Goal: Find contact information: Find contact information

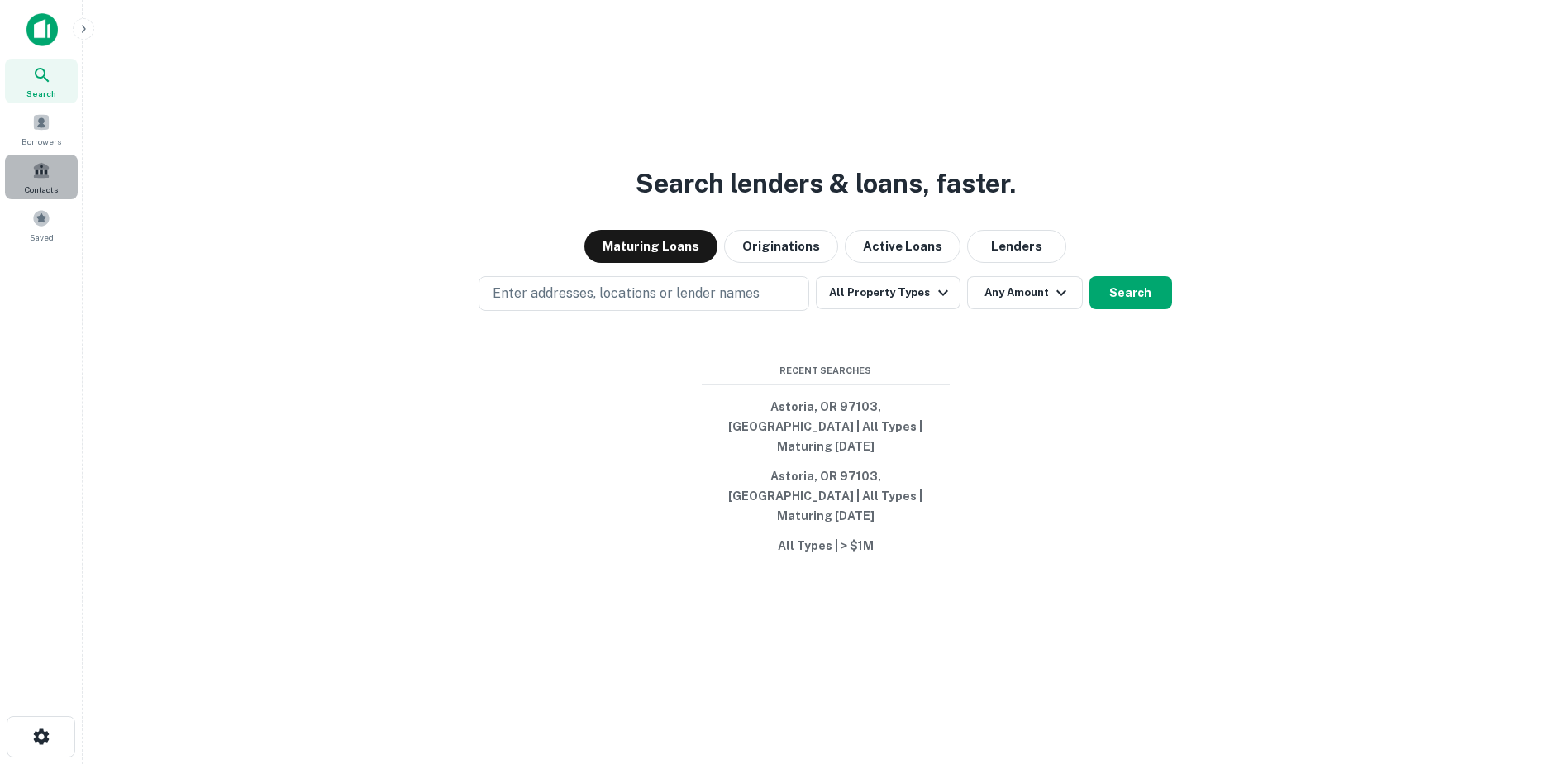
click at [46, 186] on span "Contacts" at bounding box center [41, 189] width 33 height 13
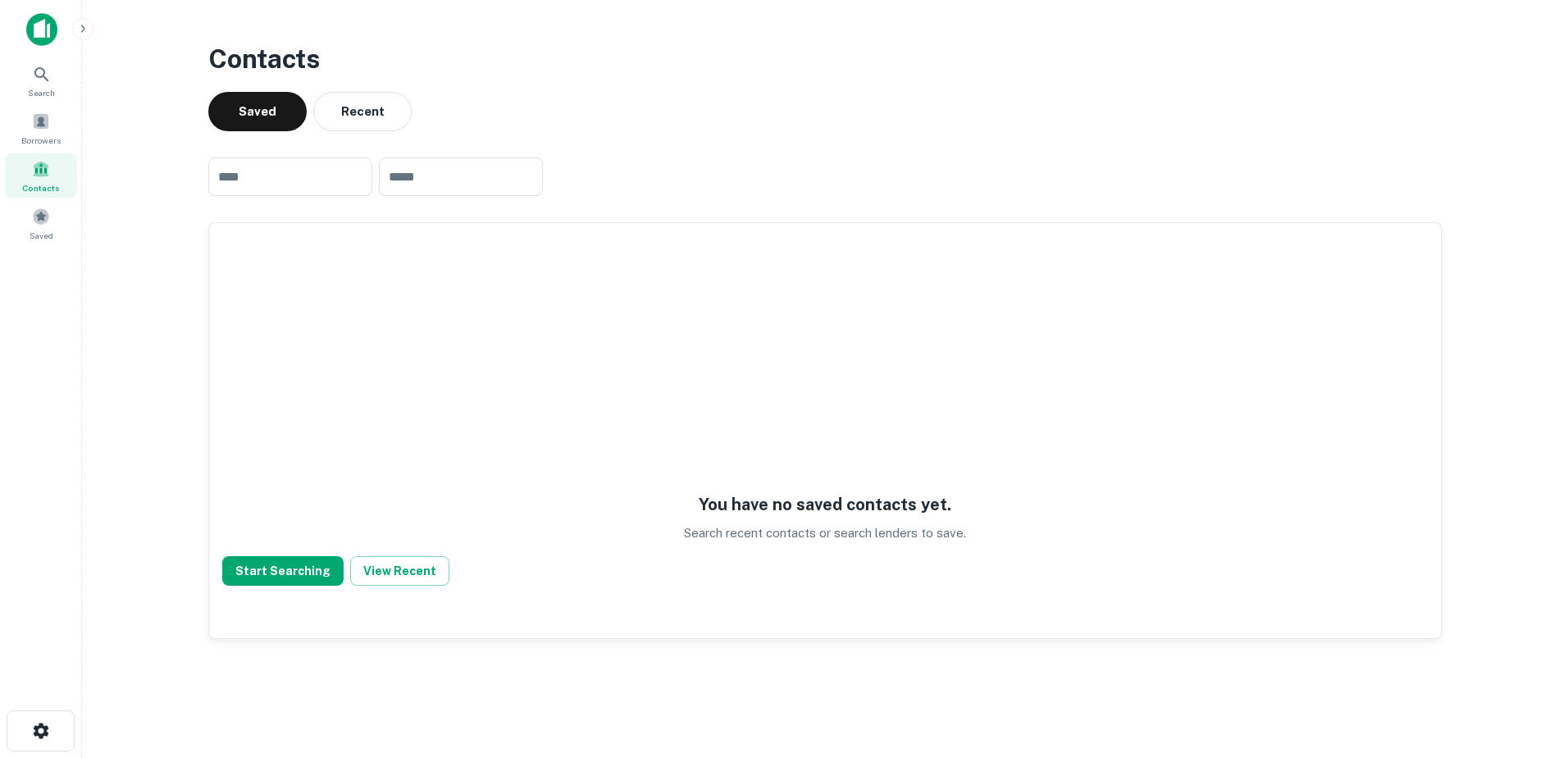
click at [142, 222] on main "Contacts Saved Recent ​ ​ You have no saved contacts yet. Search recent contact…" at bounding box center [825, 379] width 1486 height 758
click at [38, 139] on span "Borrowers" at bounding box center [41, 140] width 39 height 13
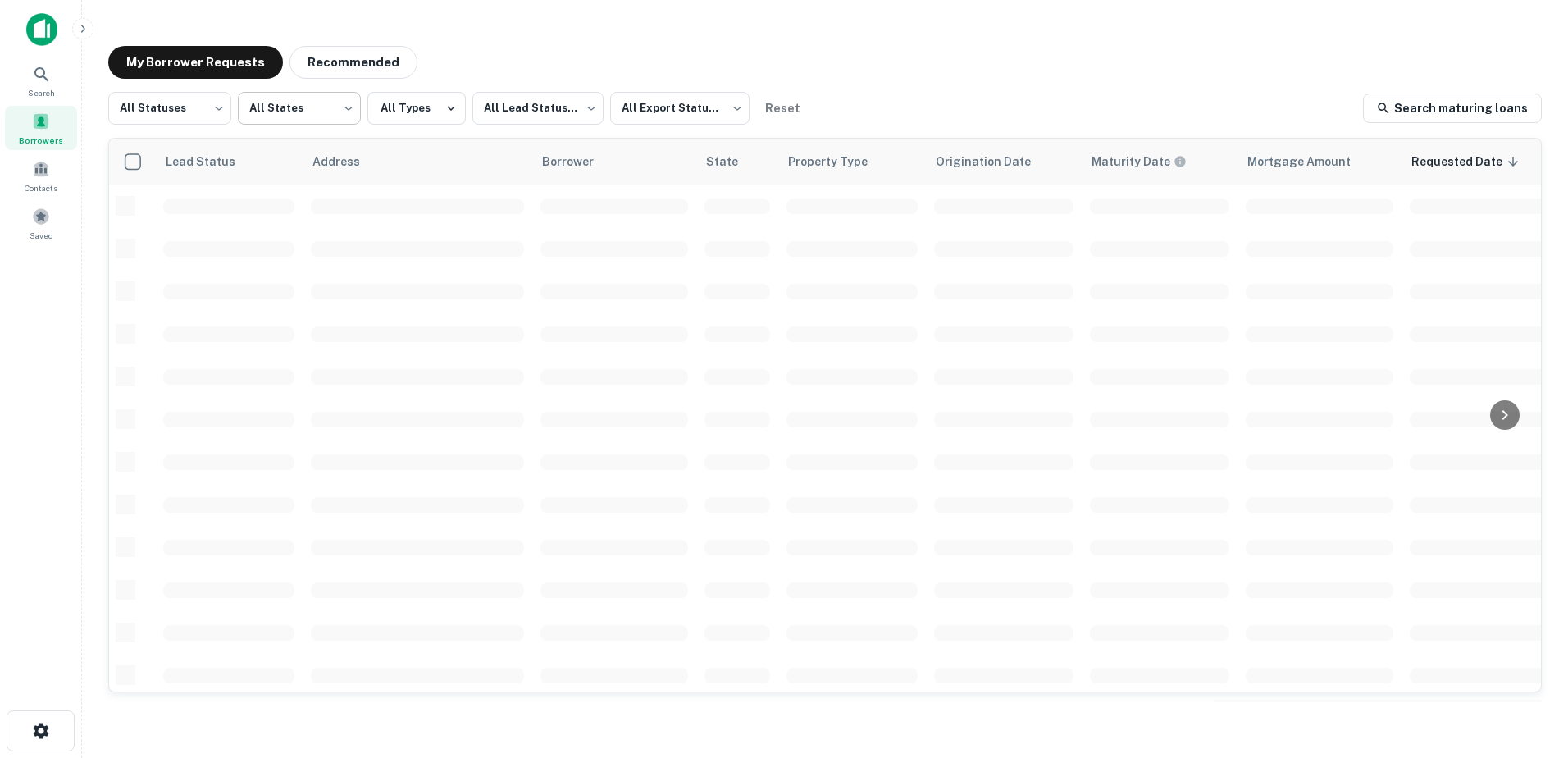
click at [315, 92] on body "Search Borrowers Contacts Saved My Borrower Requests Recommended All Statuses *…" at bounding box center [784, 379] width 1568 height 758
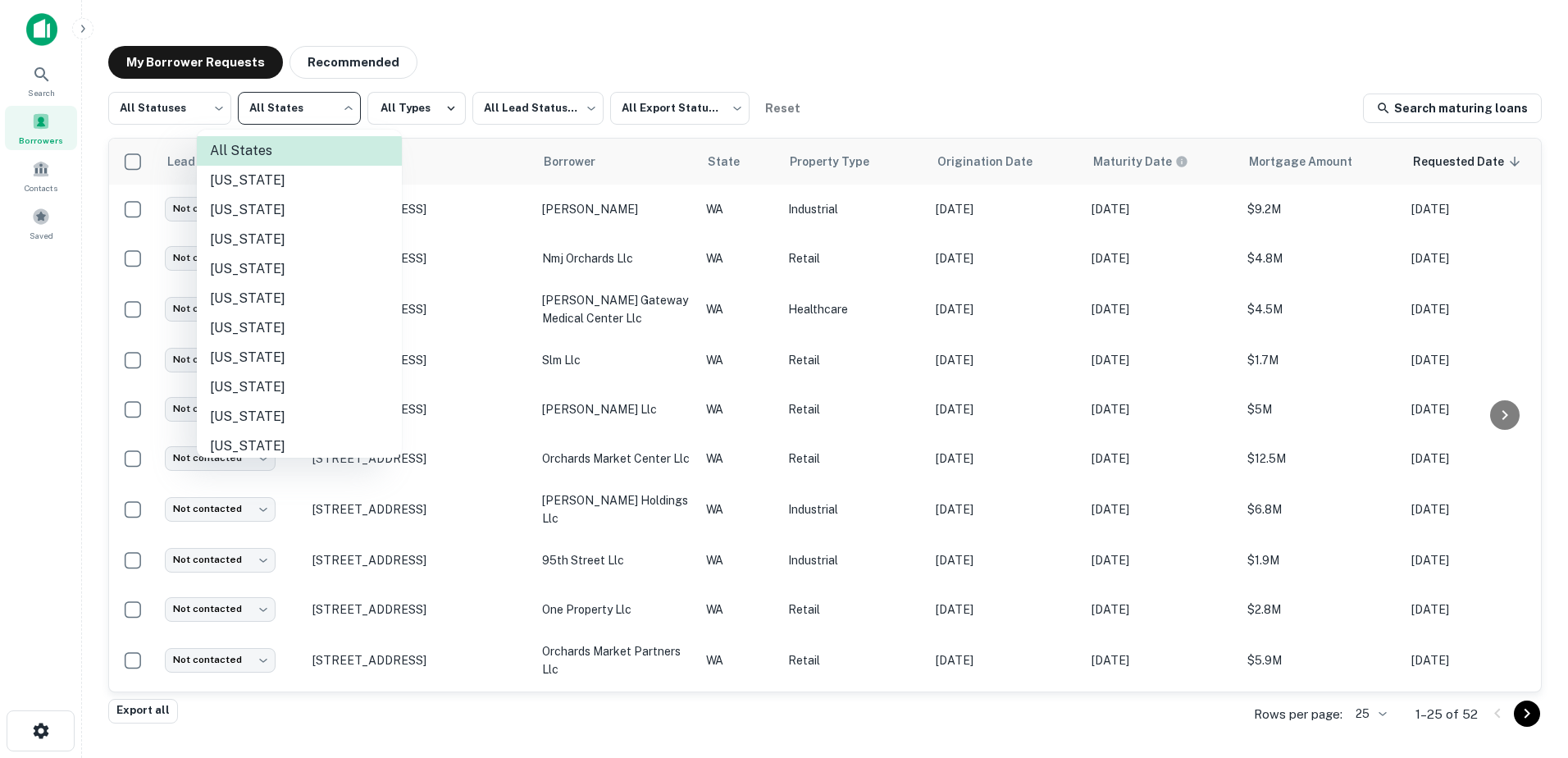
scroll to position [1192, 0]
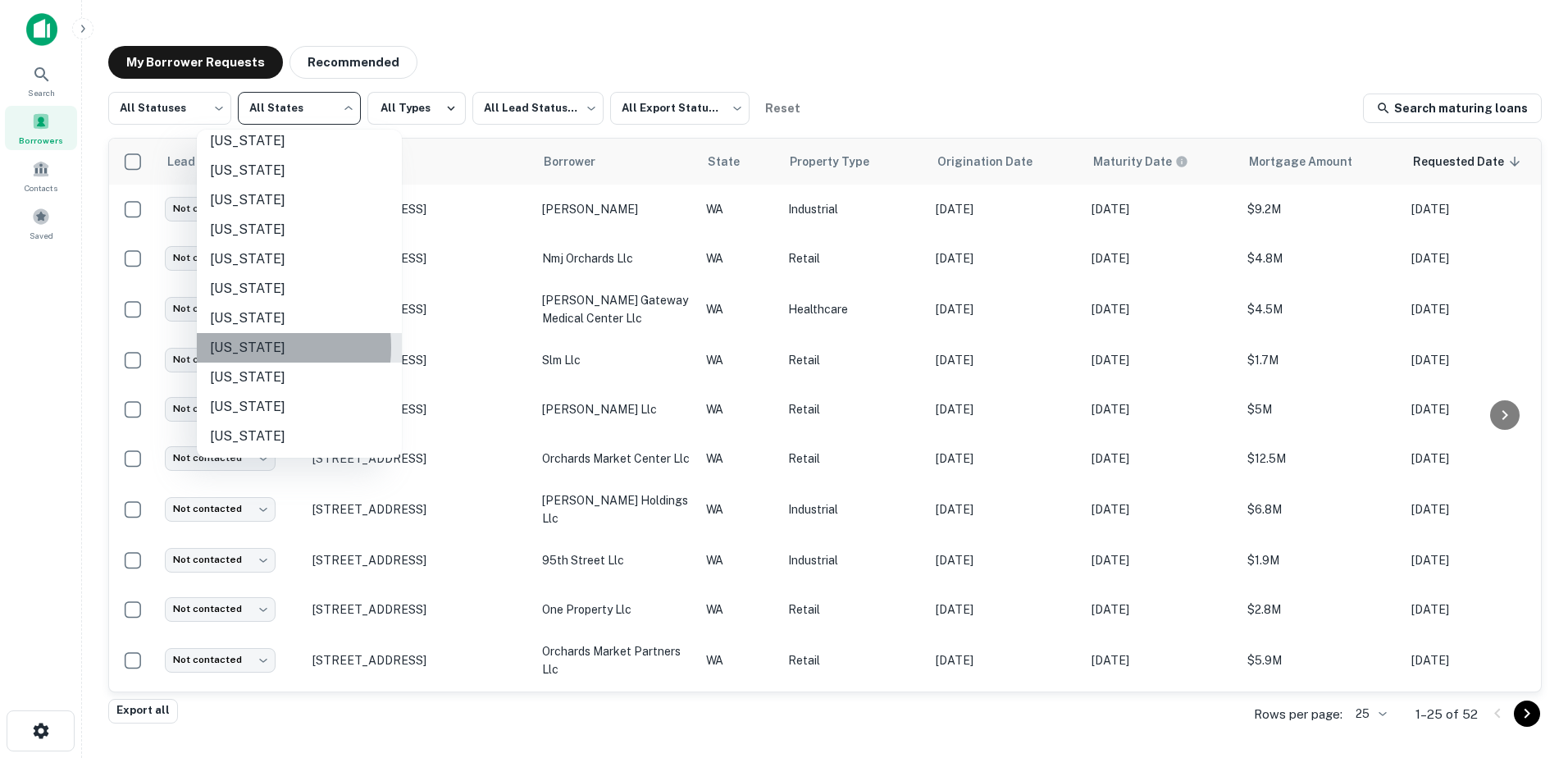
click at [248, 347] on li "[US_STATE]" at bounding box center [299, 348] width 205 height 29
type input "**"
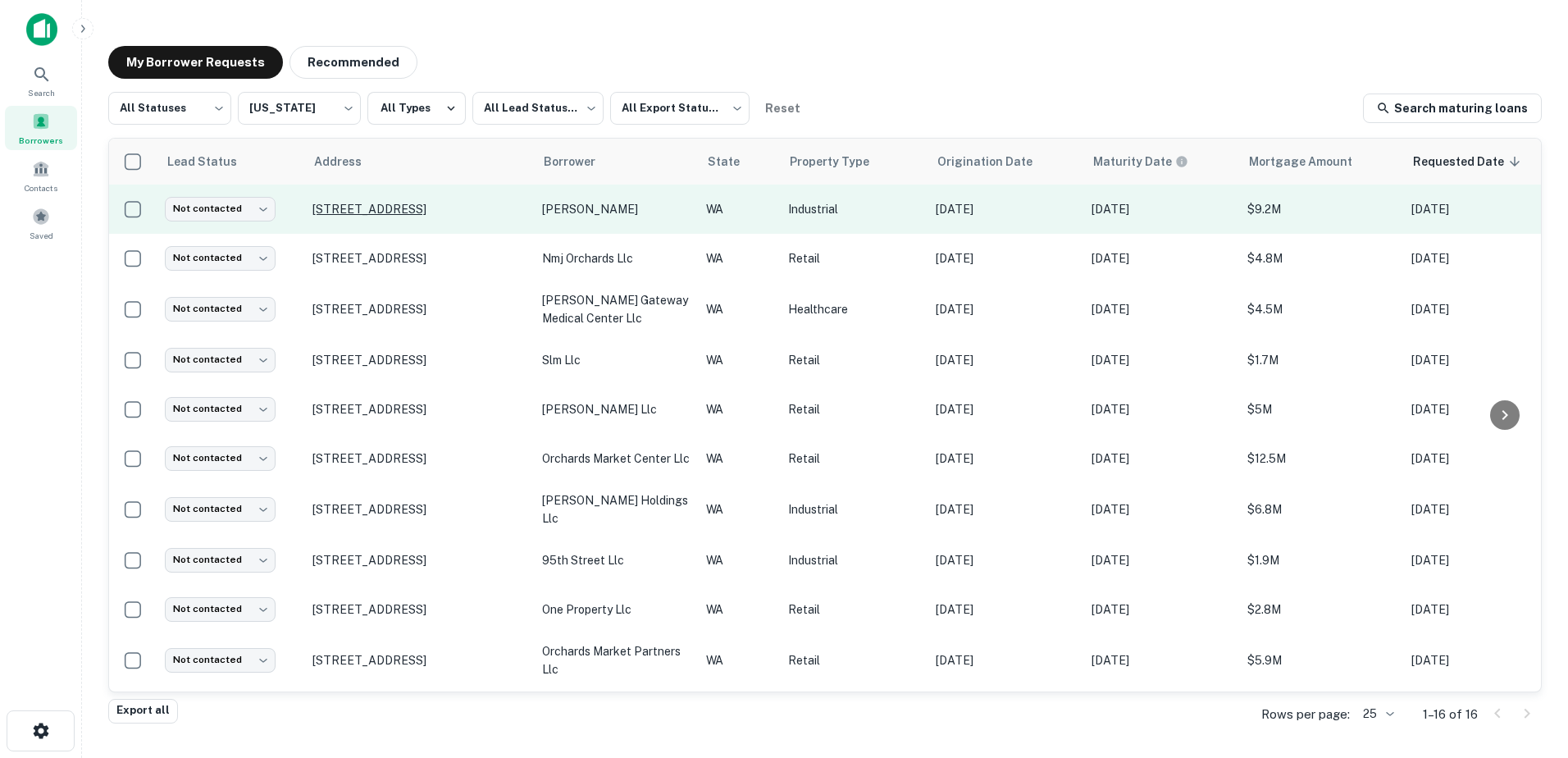
click at [450, 205] on p "[STREET_ADDRESS]" at bounding box center [419, 209] width 213 height 15
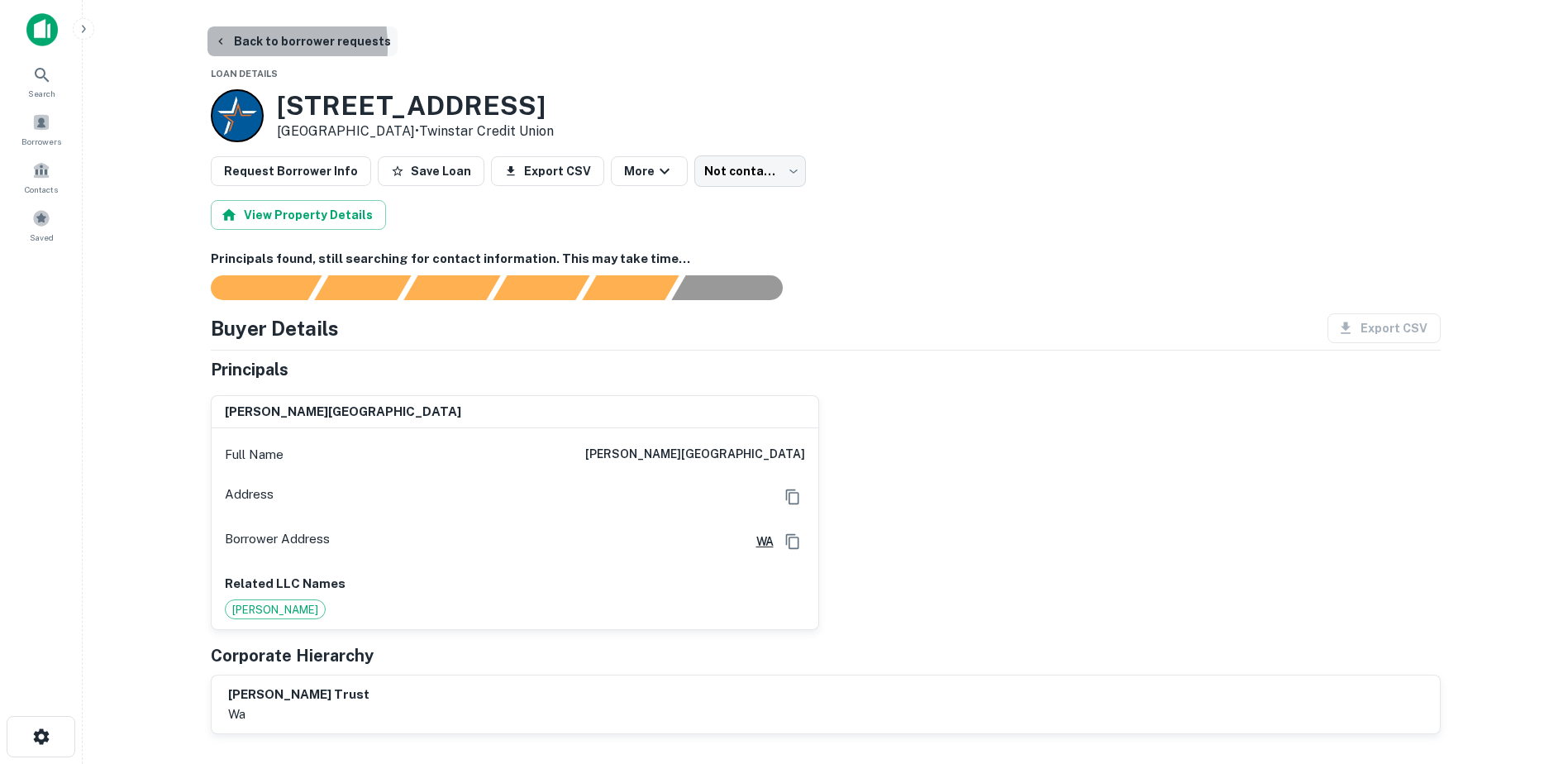
click at [219, 47] on icon "button" at bounding box center [220, 41] width 13 height 13
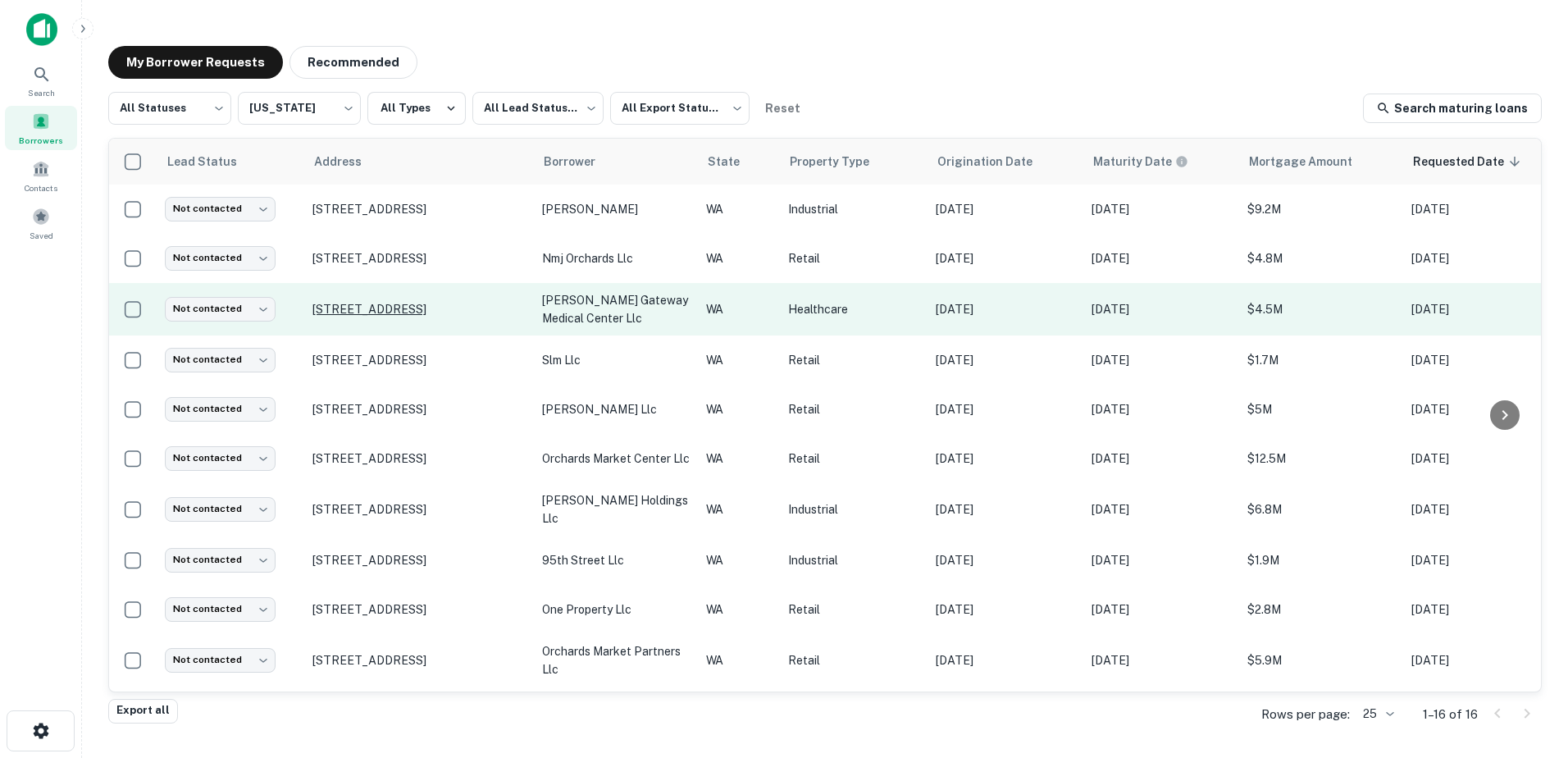
click at [435, 314] on p "[STREET_ADDRESS]" at bounding box center [419, 309] width 213 height 15
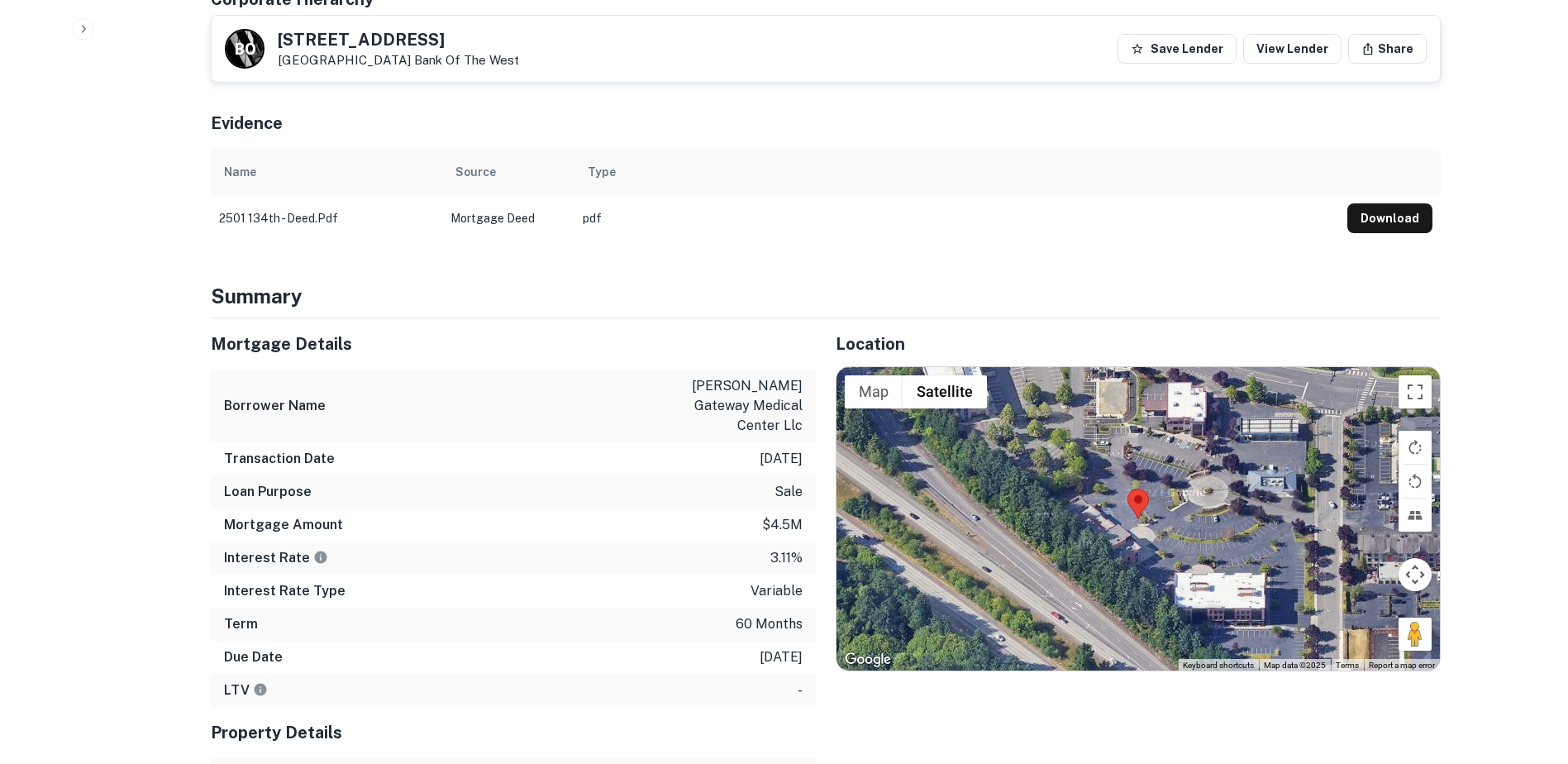
scroll to position [767, 0]
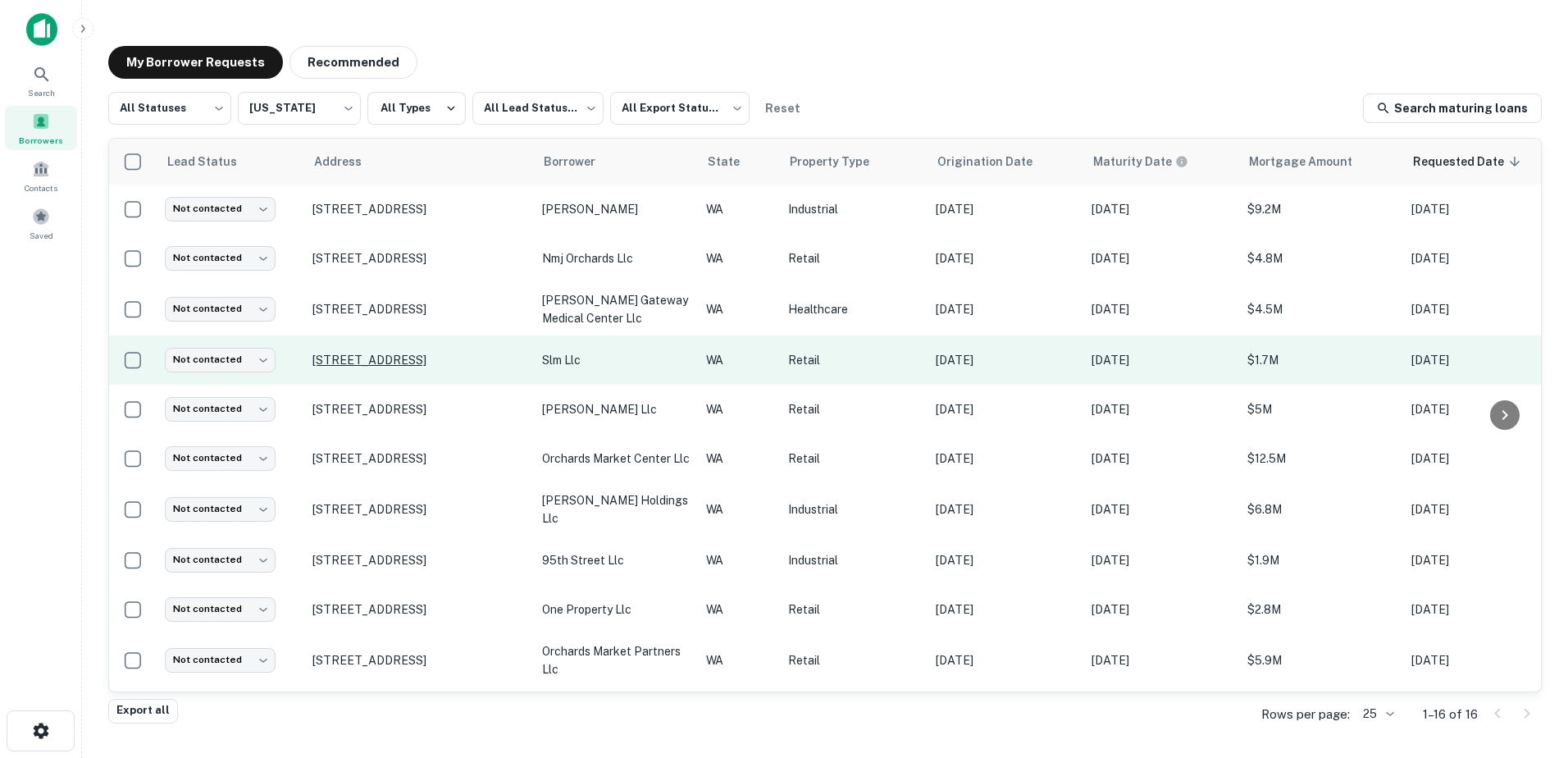
click at [407, 357] on p "[STREET_ADDRESS]" at bounding box center [419, 360] width 213 height 15
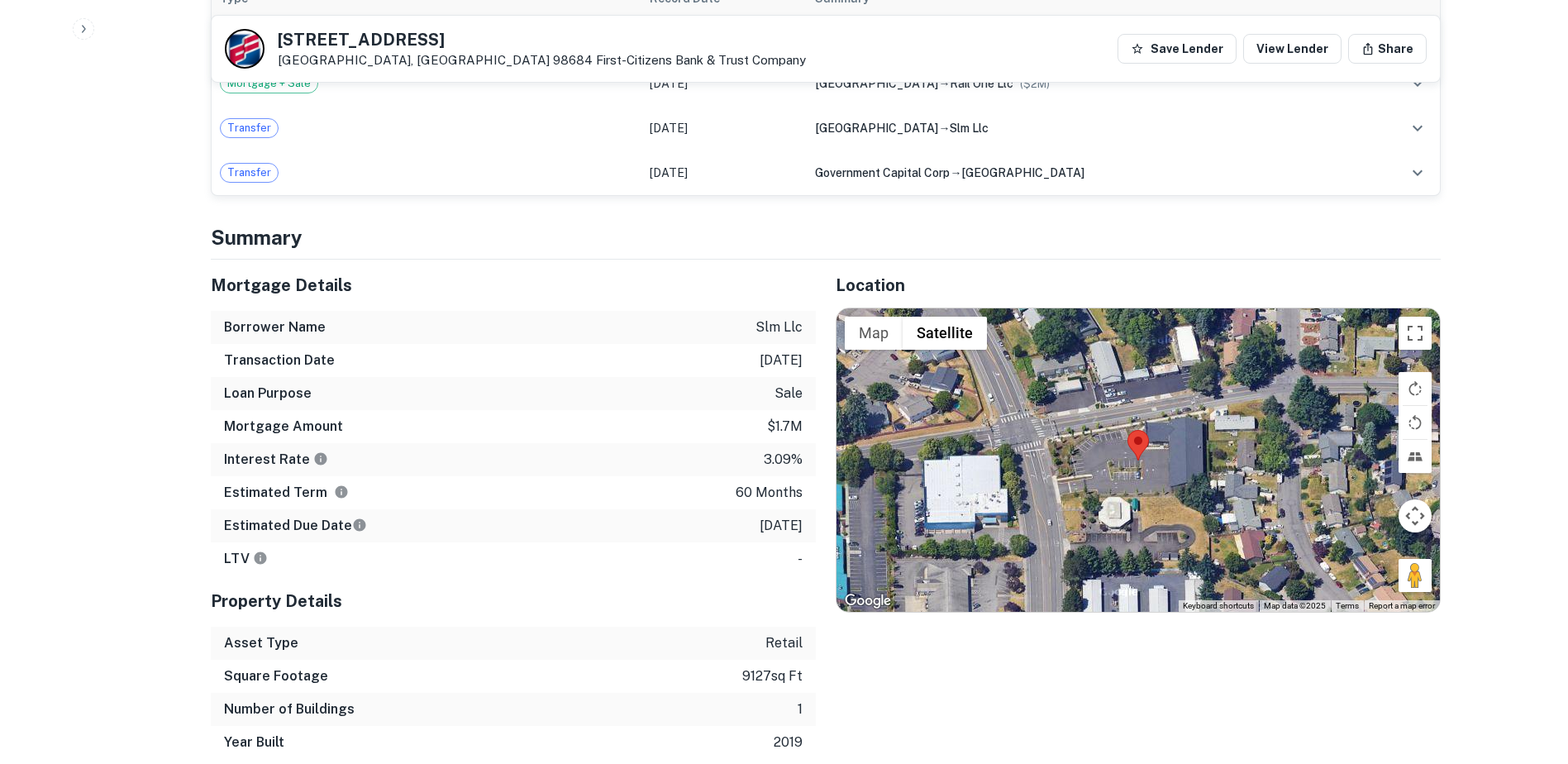
scroll to position [1047, 0]
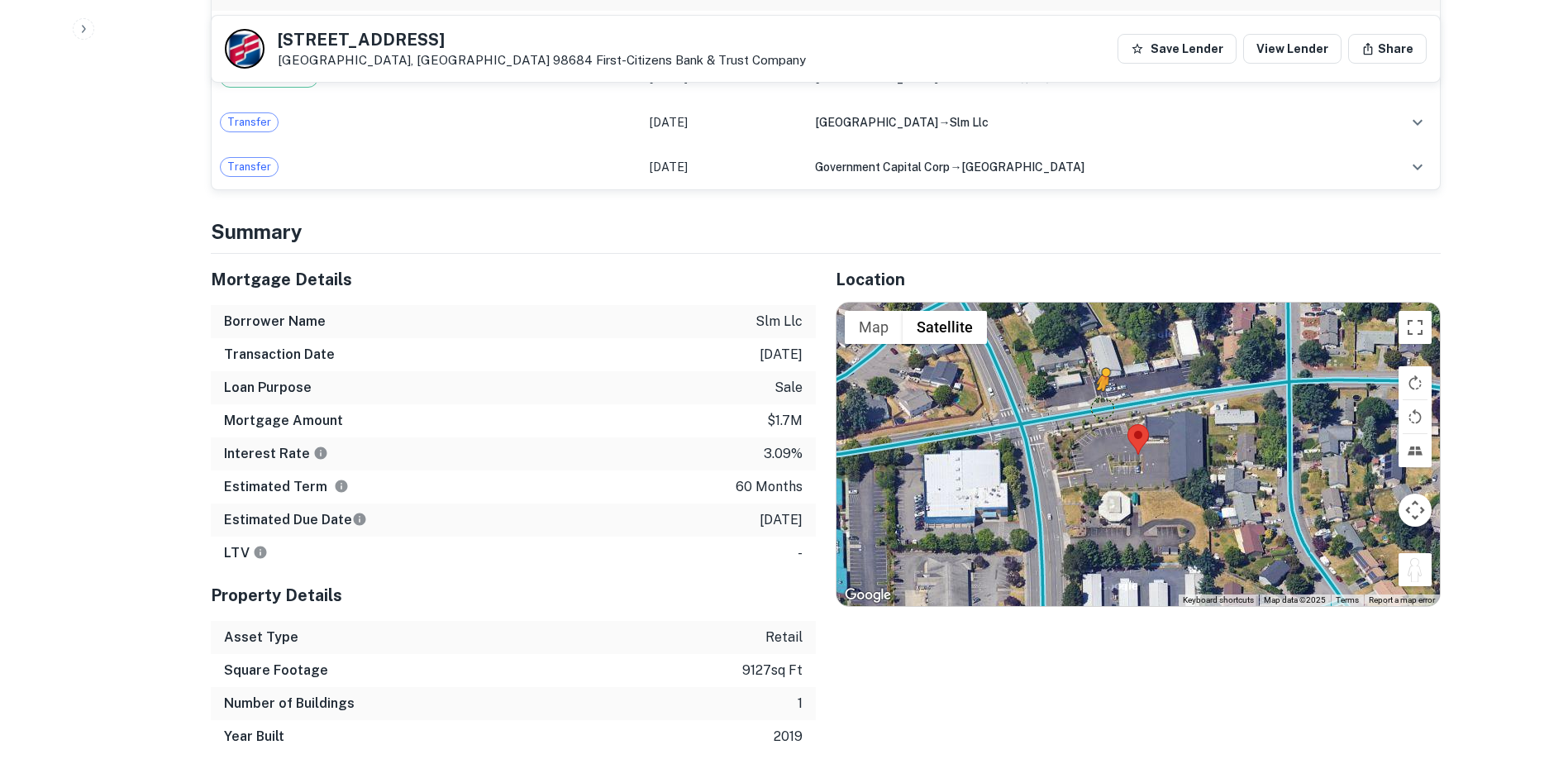
drag, startPoint x: 1419, startPoint y: 555, endPoint x: 1098, endPoint y: 390, distance: 360.9
click at [1098, 390] on div "To activate drag with keyboard, press Alt + Enter. Once in keyboard drag state,…" at bounding box center [1138, 455] width 604 height 304
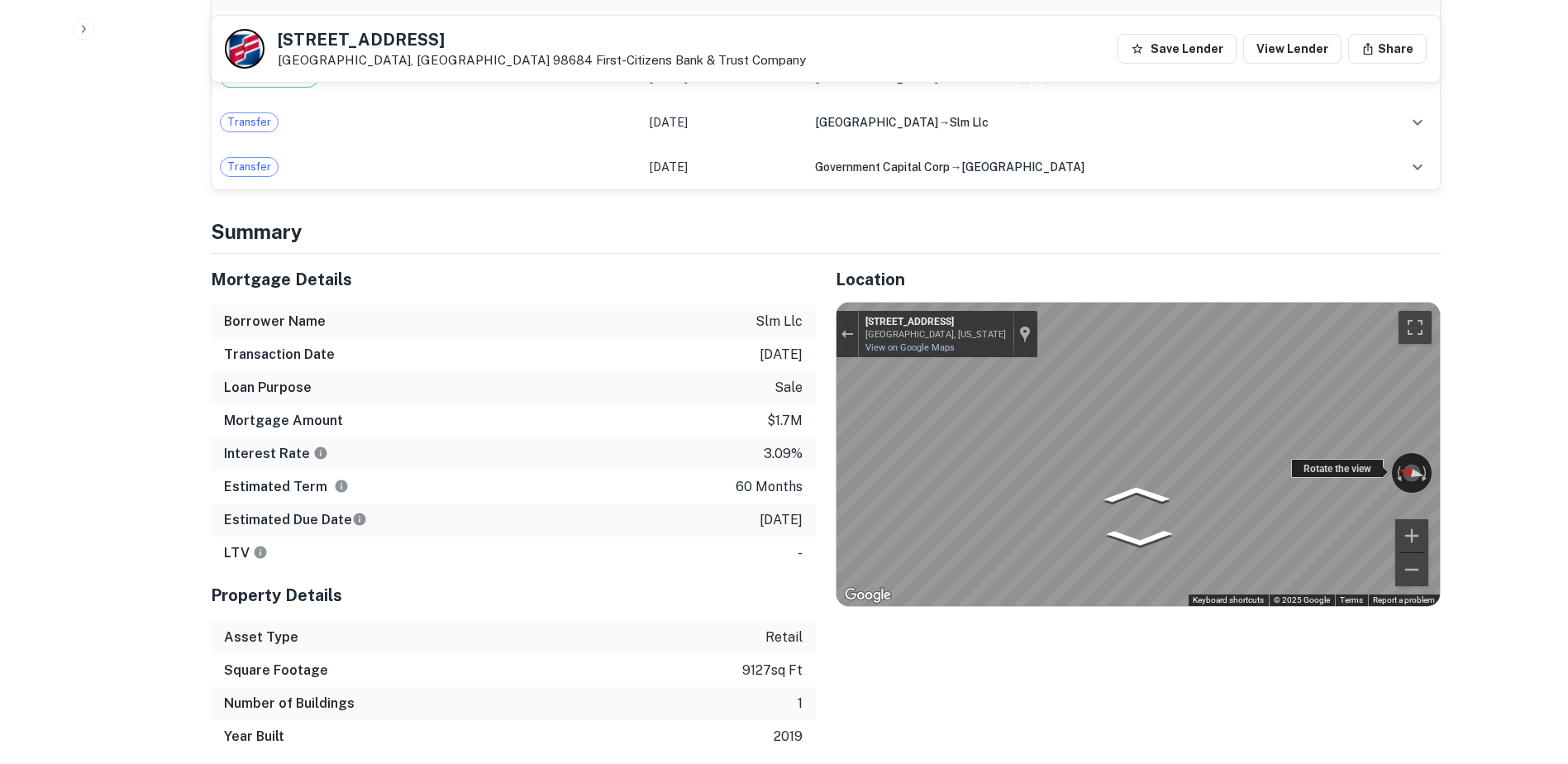
click at [1032, 442] on div "← Move left → Move right ↑ Move up ↓ Move down + Zoom in - Zoom out [STREET_ADD…" at bounding box center [1138, 455] width 604 height 304
click at [844, 329] on div "Exit the Street View" at bounding box center [847, 333] width 12 height 10
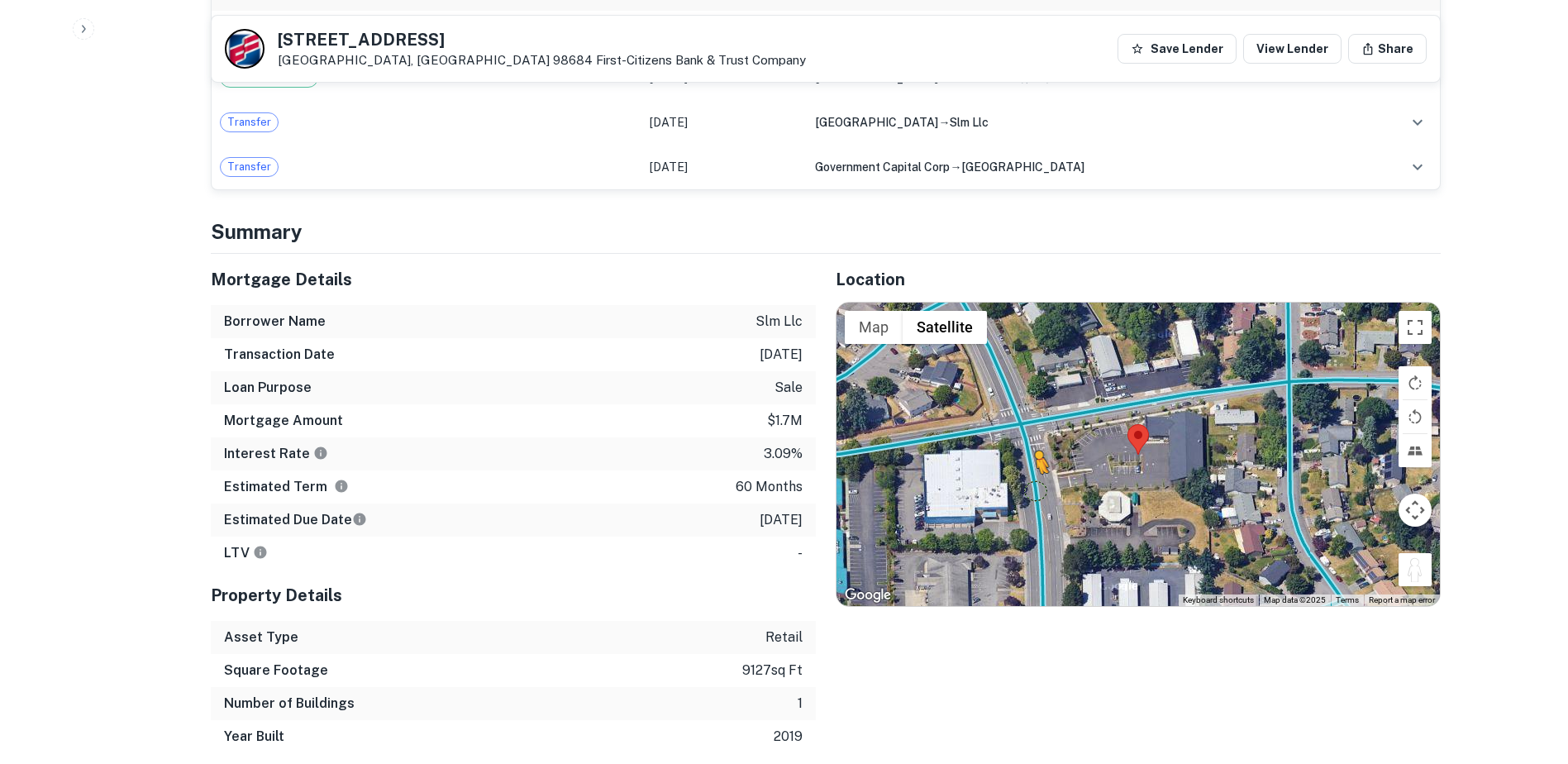
drag, startPoint x: 1426, startPoint y: 556, endPoint x: 1035, endPoint y: 473, distance: 399.7
click at [1035, 473] on div "To activate drag with keyboard, press Alt + Enter. Once in keyboard drag state,…" at bounding box center [1138, 455] width 604 height 304
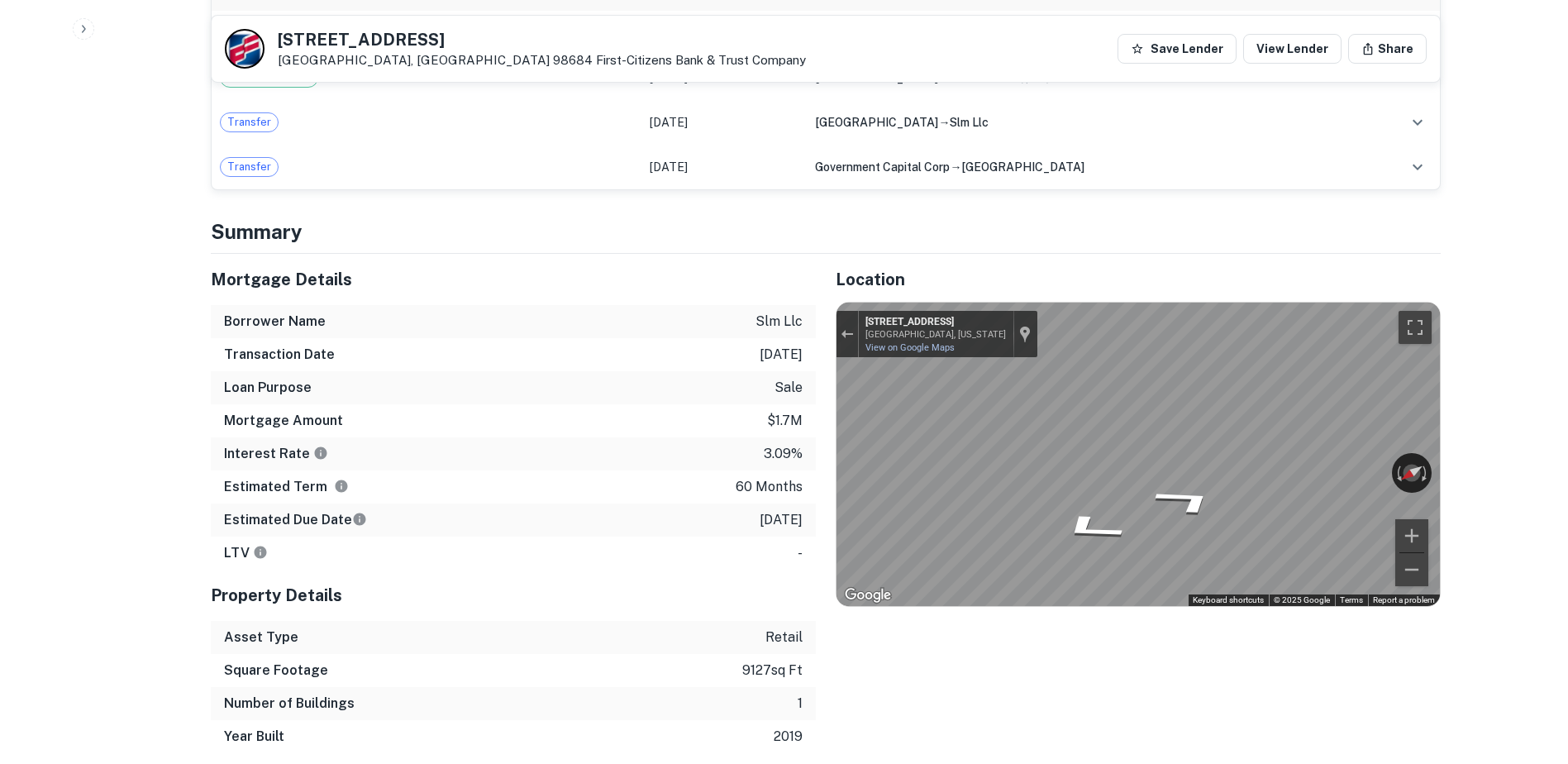
click at [1098, 536] on icon "Go North, SE Hearthwood Blvd" at bounding box center [1114, 551] width 121 height 31
click at [1100, 536] on icon "Go North, SE Hearthwood Blvd" at bounding box center [1113, 551] width 121 height 31
click at [1075, 532] on icon "Go North, SE Hearthwood Blvd" at bounding box center [1078, 550] width 94 height 35
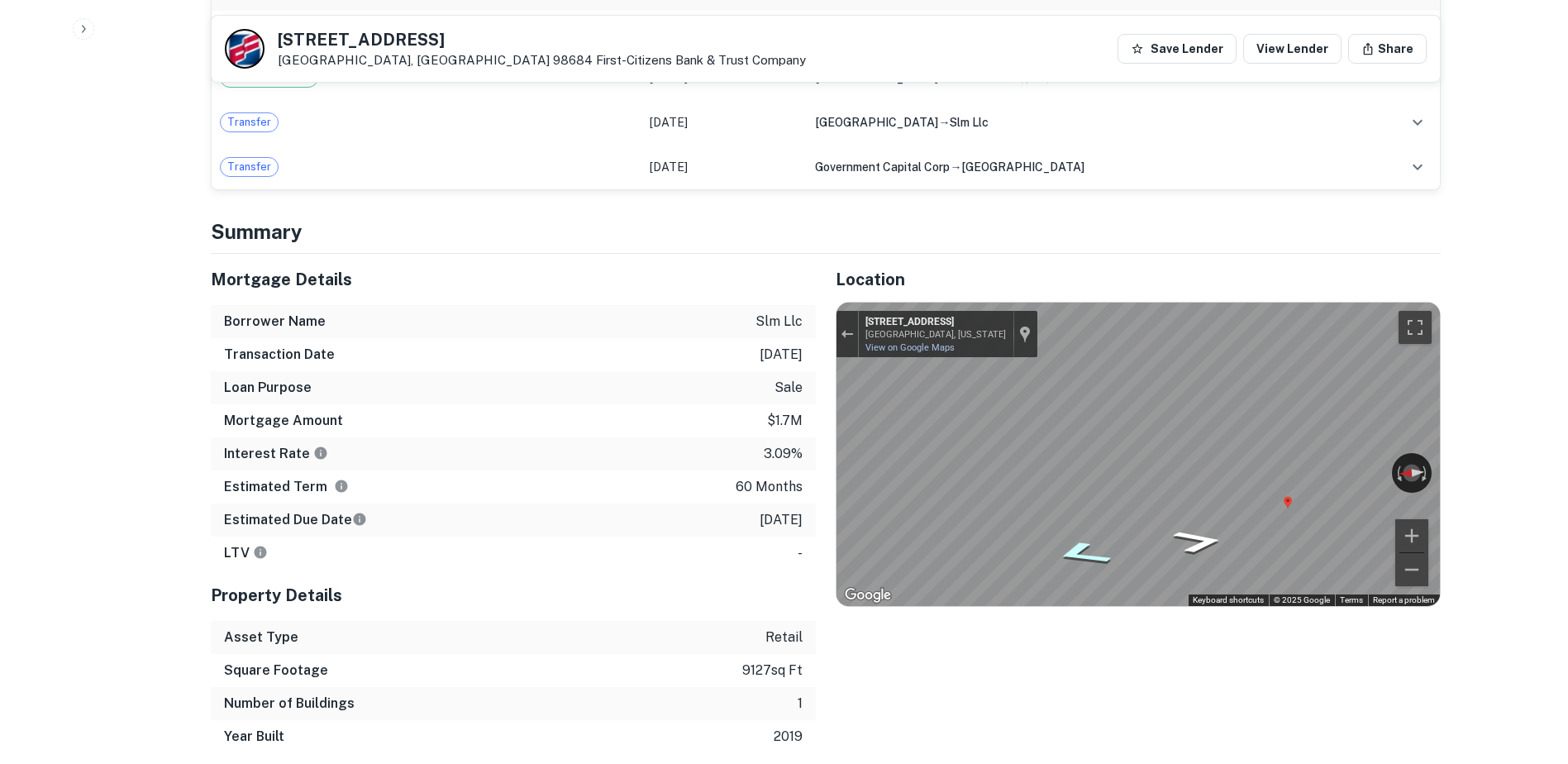
click at [1075, 535] on icon "Go North, SE Hearthwood Blvd" at bounding box center [1081, 553] width 109 height 38
click at [1202, 520] on icon "Go South, SE Hearthwood Blvd" at bounding box center [1194, 537] width 109 height 38
click at [1207, 523] on icon "Go South, SE Hearthwood Blvd" at bounding box center [1194, 531] width 109 height 38
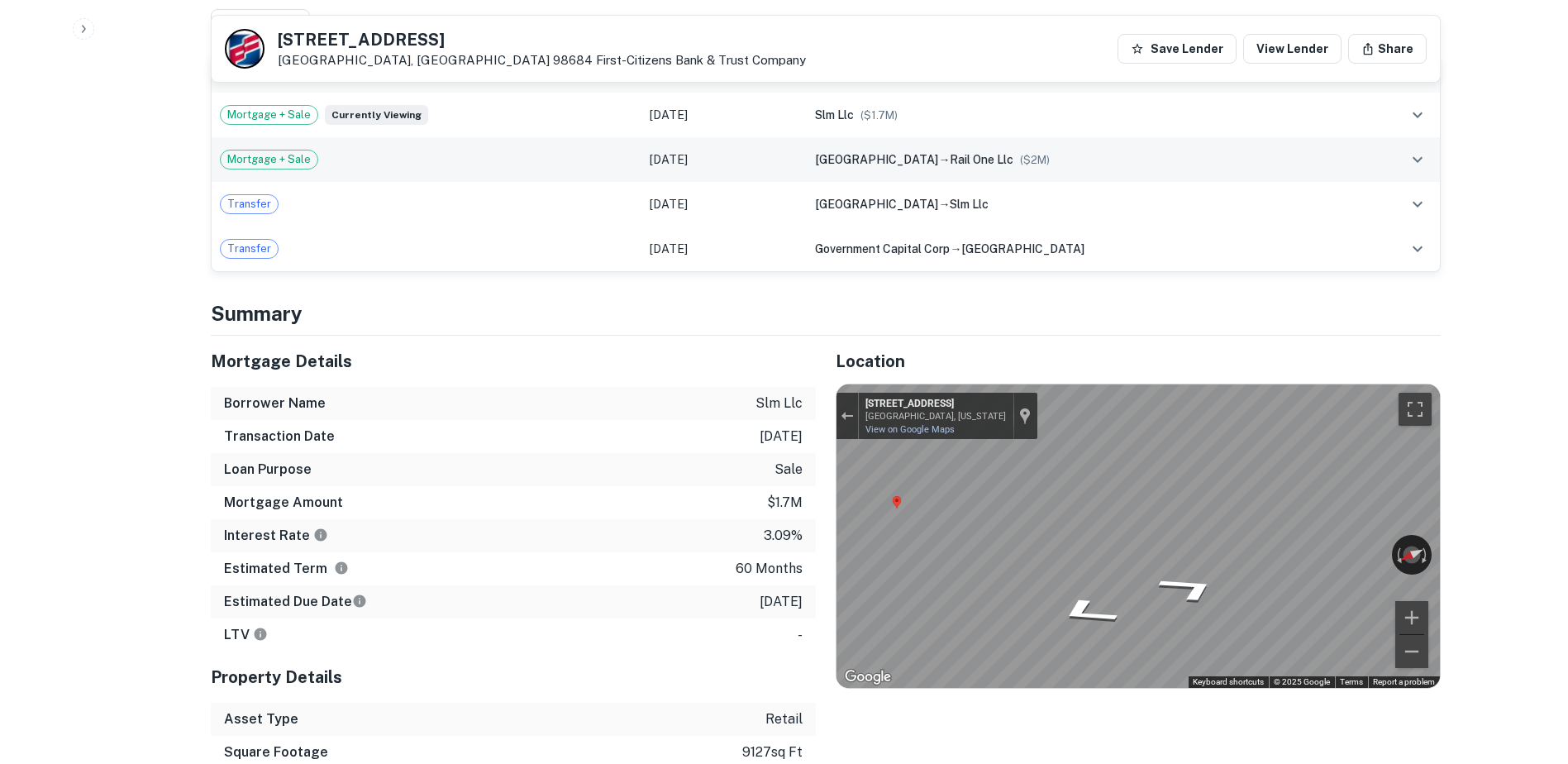
scroll to position [964, 0]
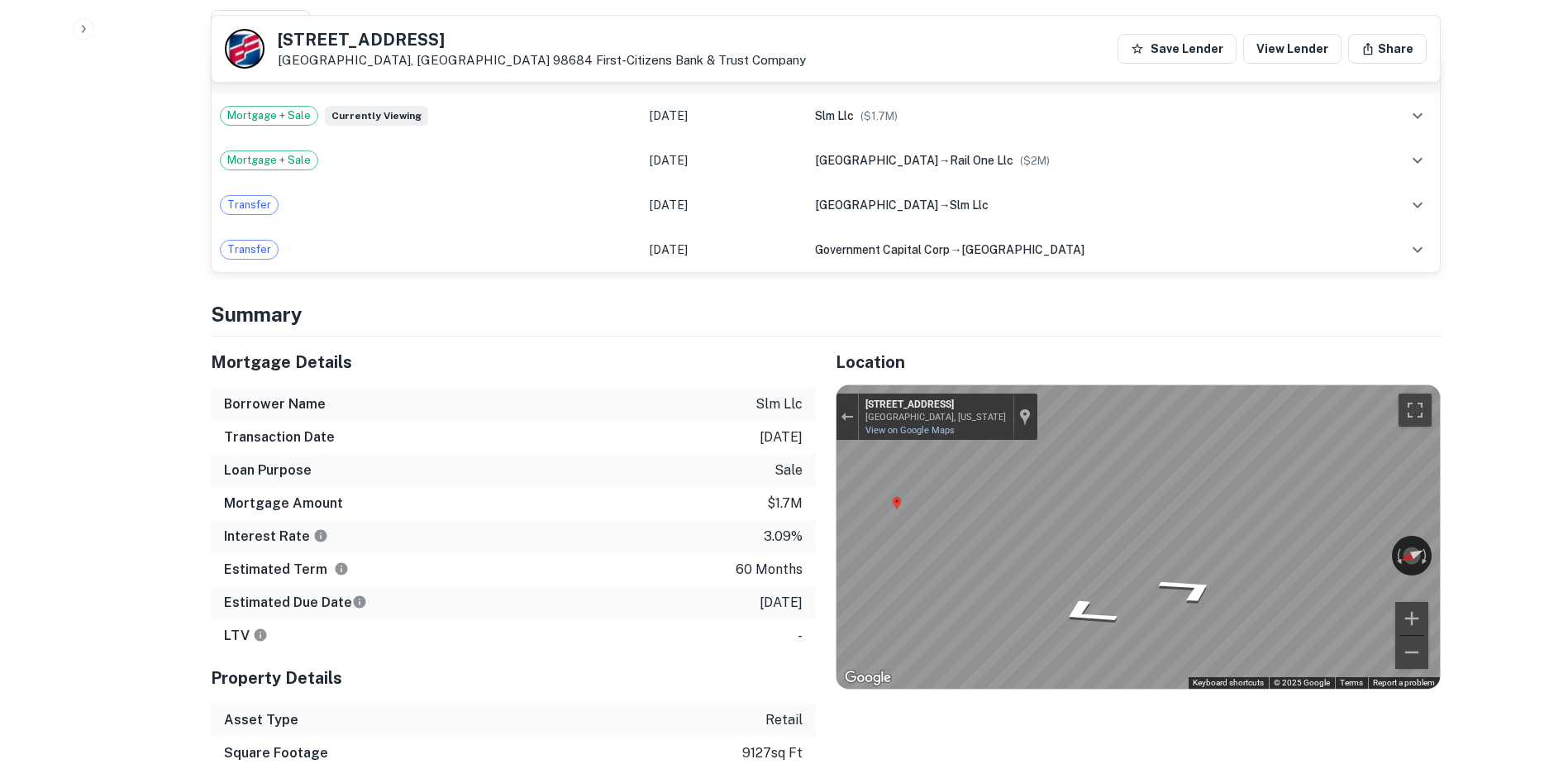
drag, startPoint x: 435, startPoint y: 38, endPoint x: 259, endPoint y: 30, distance: 176.2
click at [259, 30] on div "[STREET_ADDRESS] First-citizens Bank & Trust Company" at bounding box center [515, 48] width 581 height 39
copy div "[STREET_ADDRESS]"
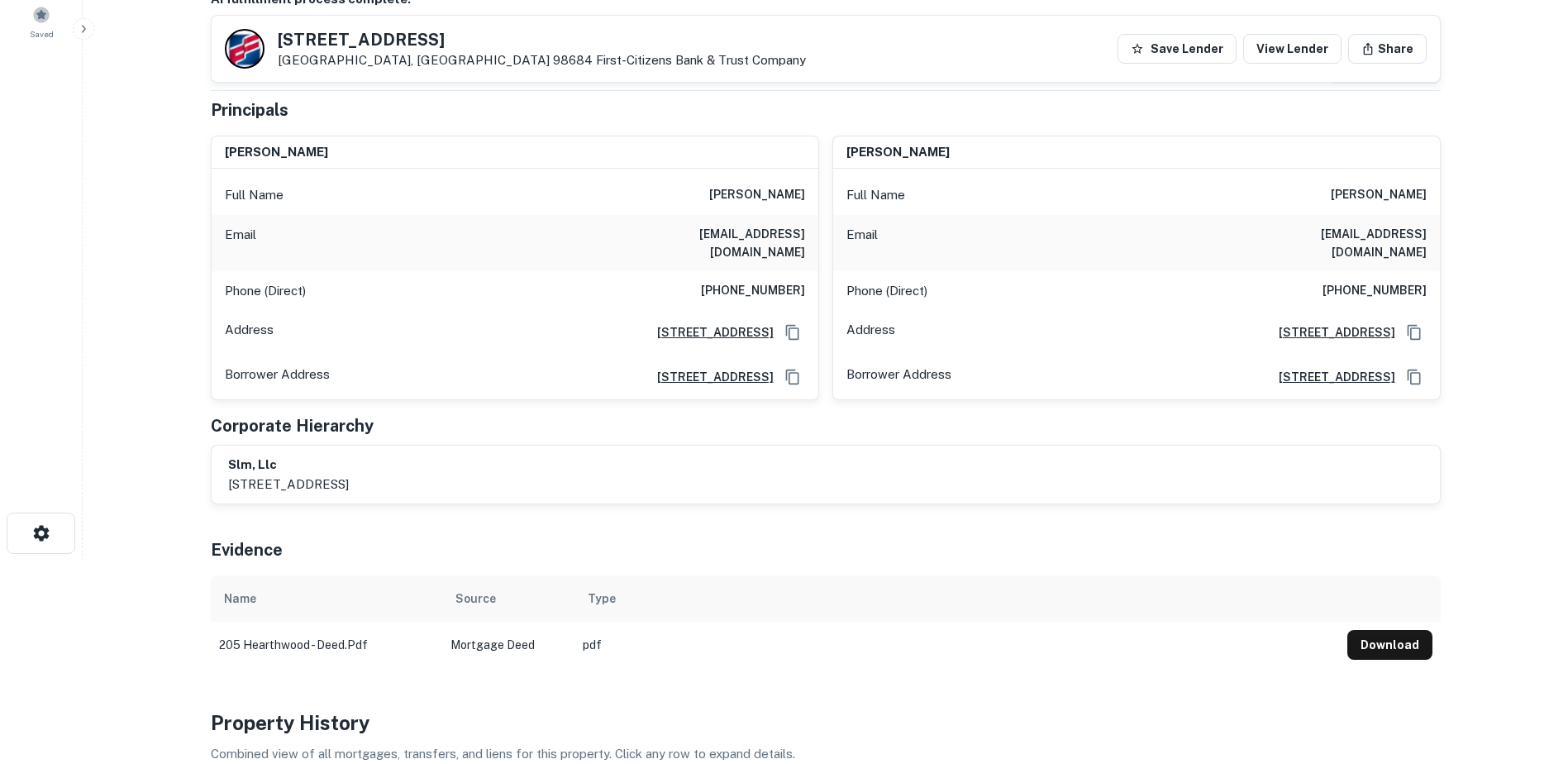
scroll to position [137, 0]
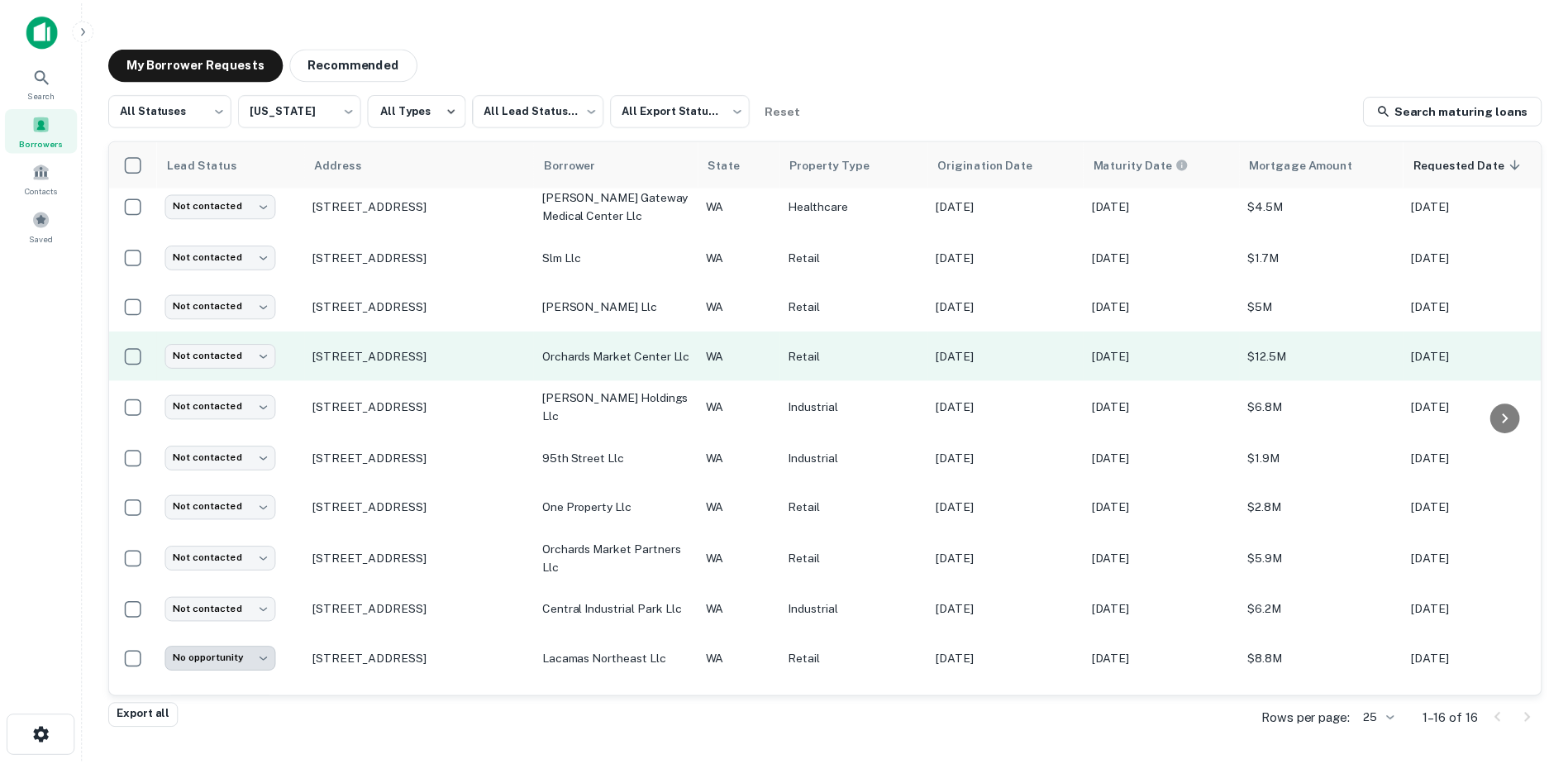
scroll to position [106, 0]
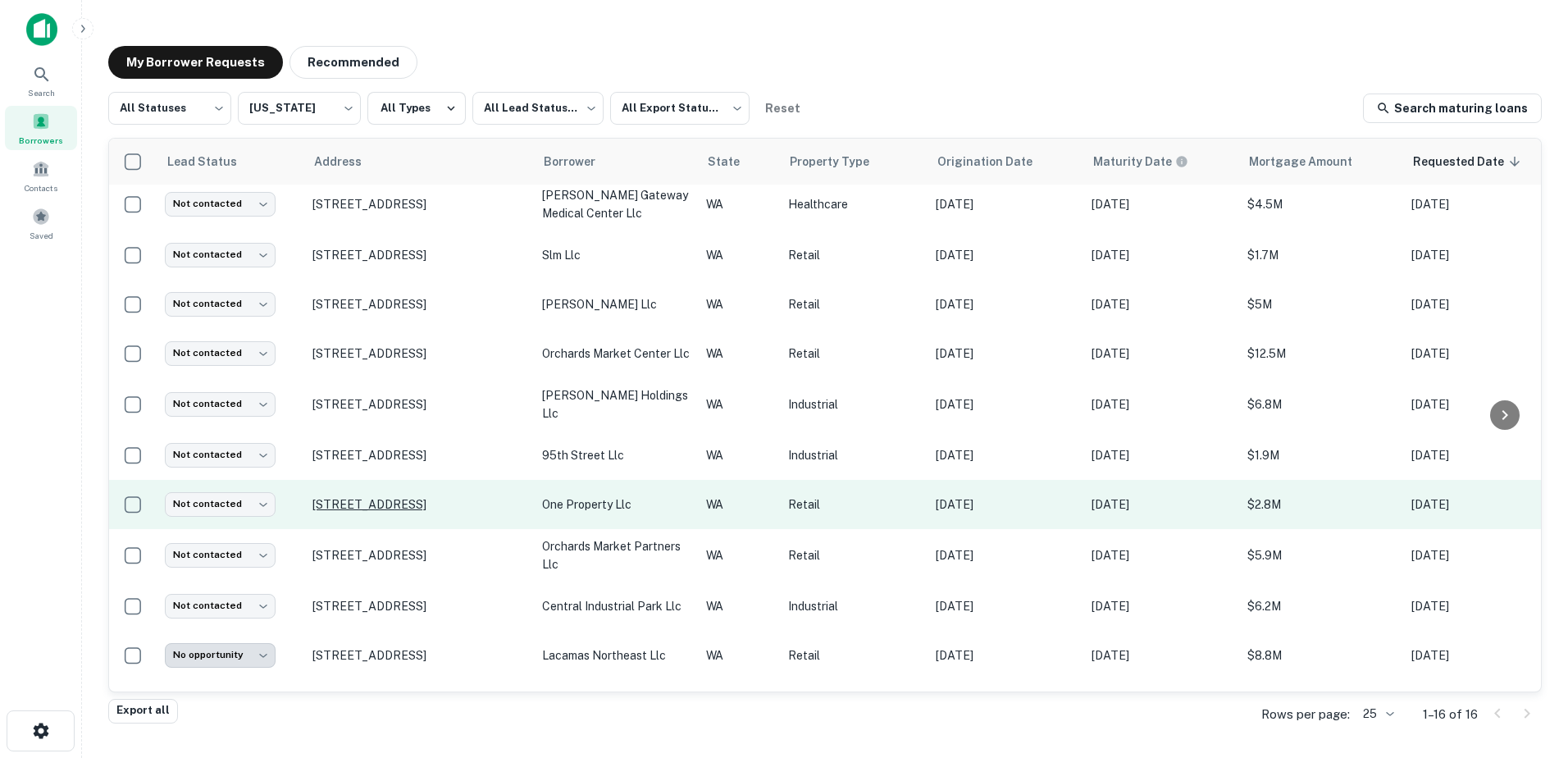
click at [407, 497] on p "[STREET_ADDRESS]" at bounding box center [419, 504] width 213 height 15
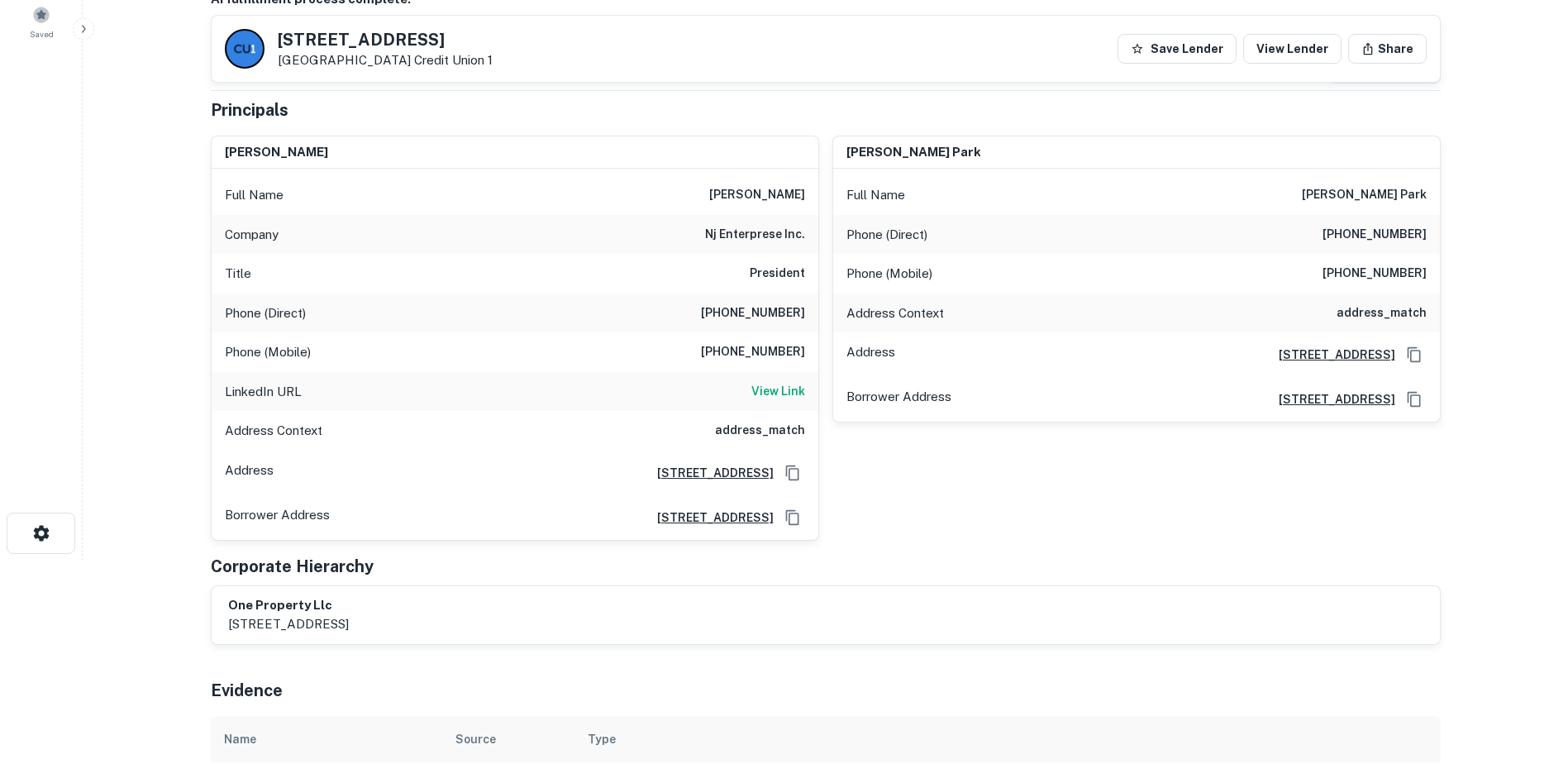
scroll to position [171, 0]
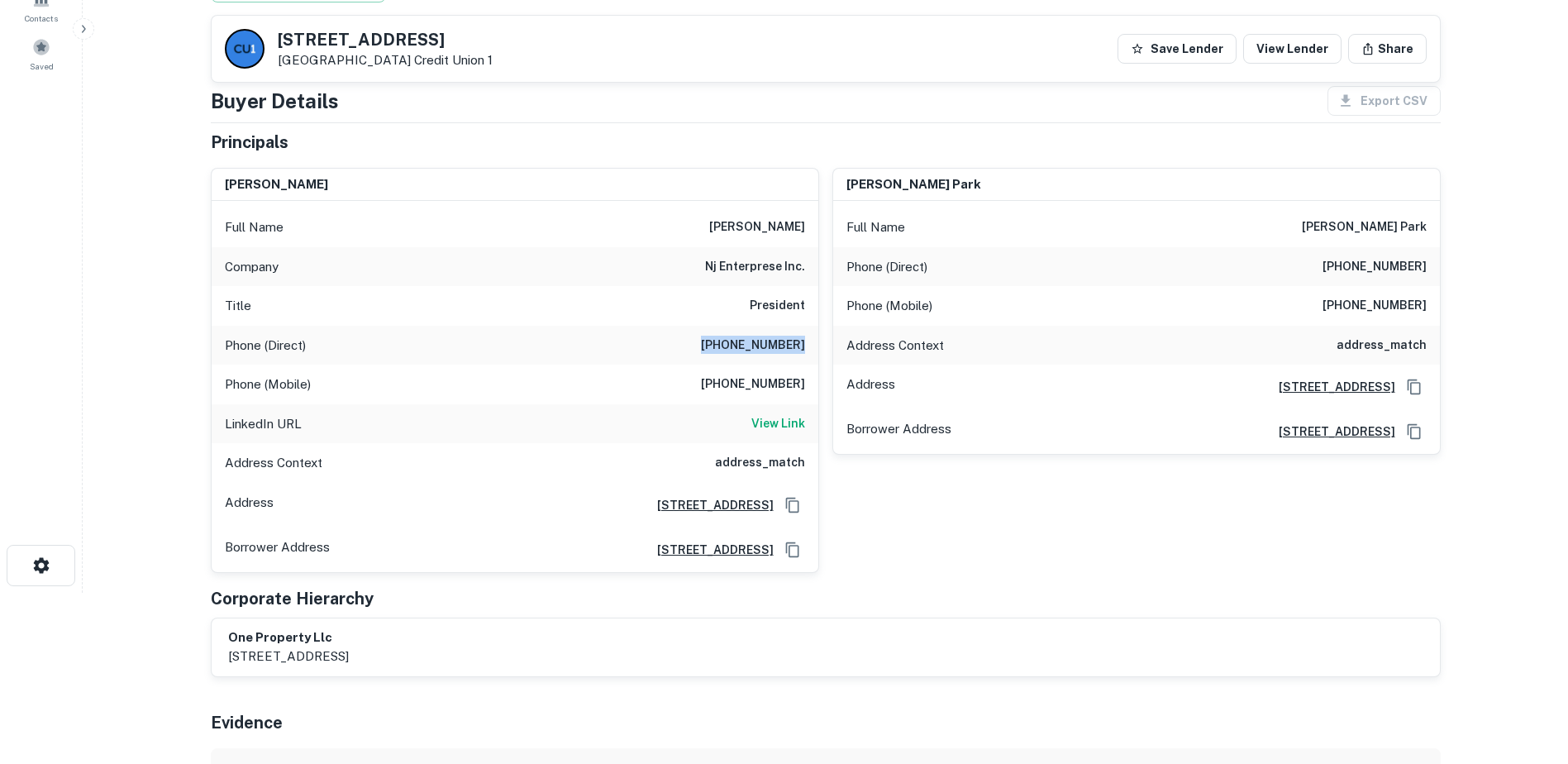
drag, startPoint x: 806, startPoint y: 347, endPoint x: 704, endPoint y: 351, distance: 102.1
click at [704, 351] on div "Phone (Direct) [PHONE_NUMBER]" at bounding box center [515, 345] width 607 height 39
drag, startPoint x: 711, startPoint y: 348, endPoint x: 807, endPoint y: 365, distance: 97.5
click at [807, 365] on div "Full Name [PERSON_NAME] Company nj enterprese inc. Title President Phone (Direc…" at bounding box center [515, 386] width 607 height 372
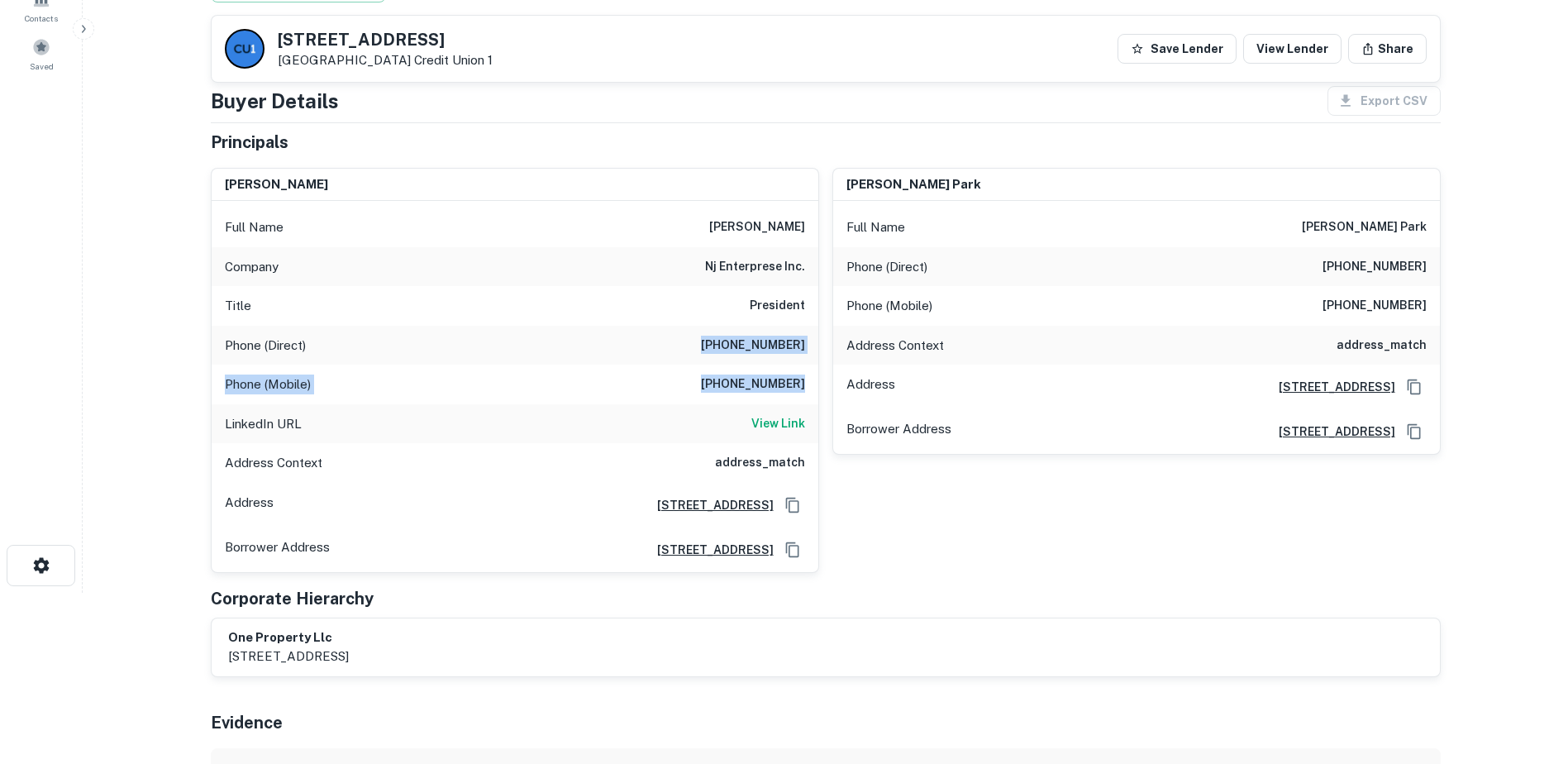
drag, startPoint x: 807, startPoint y: 365, endPoint x: 731, endPoint y: 344, distance: 78.8
click at [731, 344] on h6 "[PHONE_NUMBER]" at bounding box center [753, 345] width 104 height 20
drag, startPoint x: 711, startPoint y: 344, endPoint x: 809, endPoint y: 351, distance: 98.2
click at [809, 351] on div "Phone (Direct) [PHONE_NUMBER]" at bounding box center [515, 345] width 607 height 39
copy h6 "[PHONE_NUMBER]"
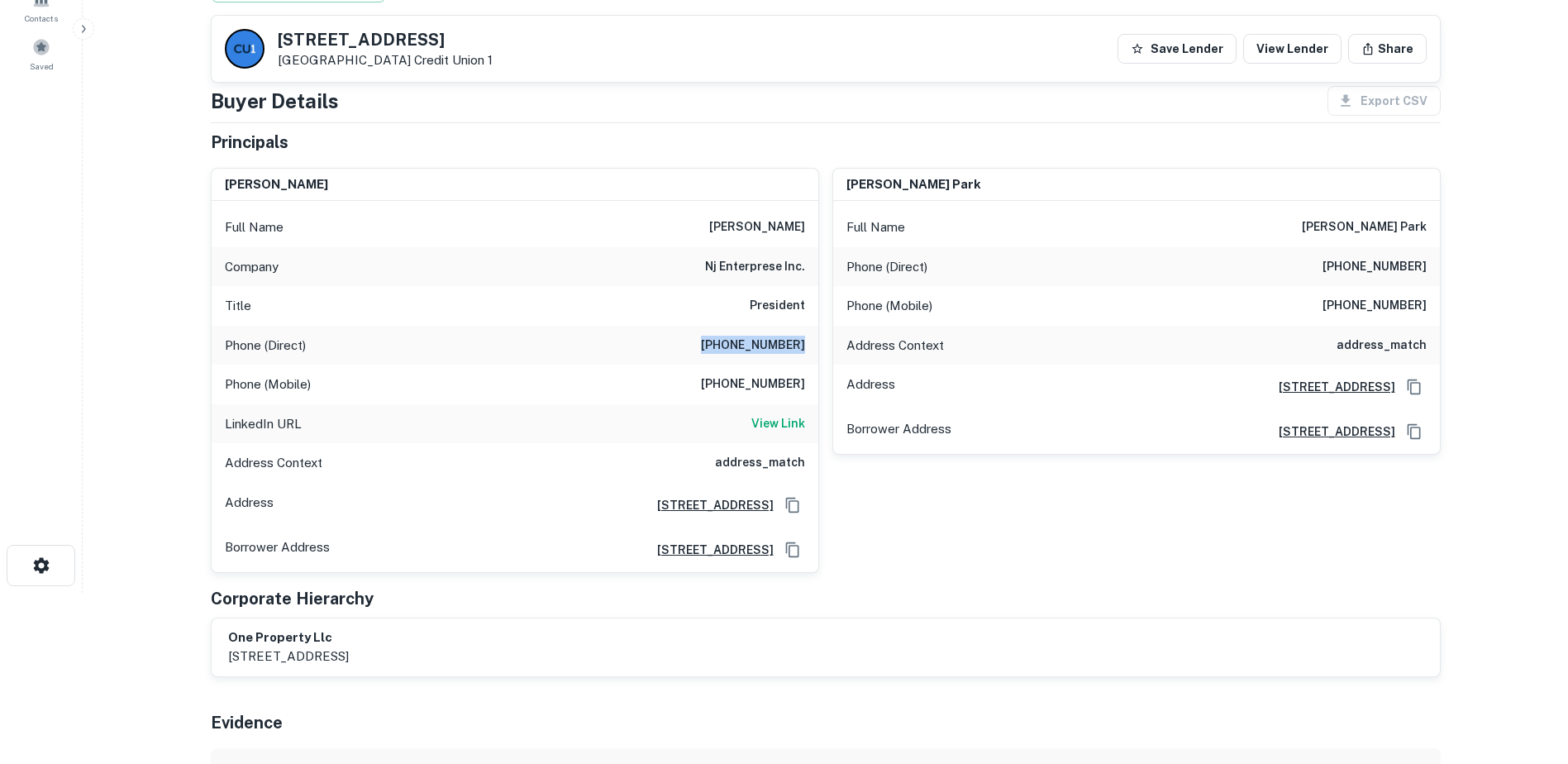
drag, startPoint x: 466, startPoint y: 39, endPoint x: 260, endPoint y: 38, distance: 206.0
click at [260, 38] on div "[STREET_ADDRESS] Credit Union 1" at bounding box center [358, 48] width 267 height 39
copy div "[STREET_ADDRESS]"
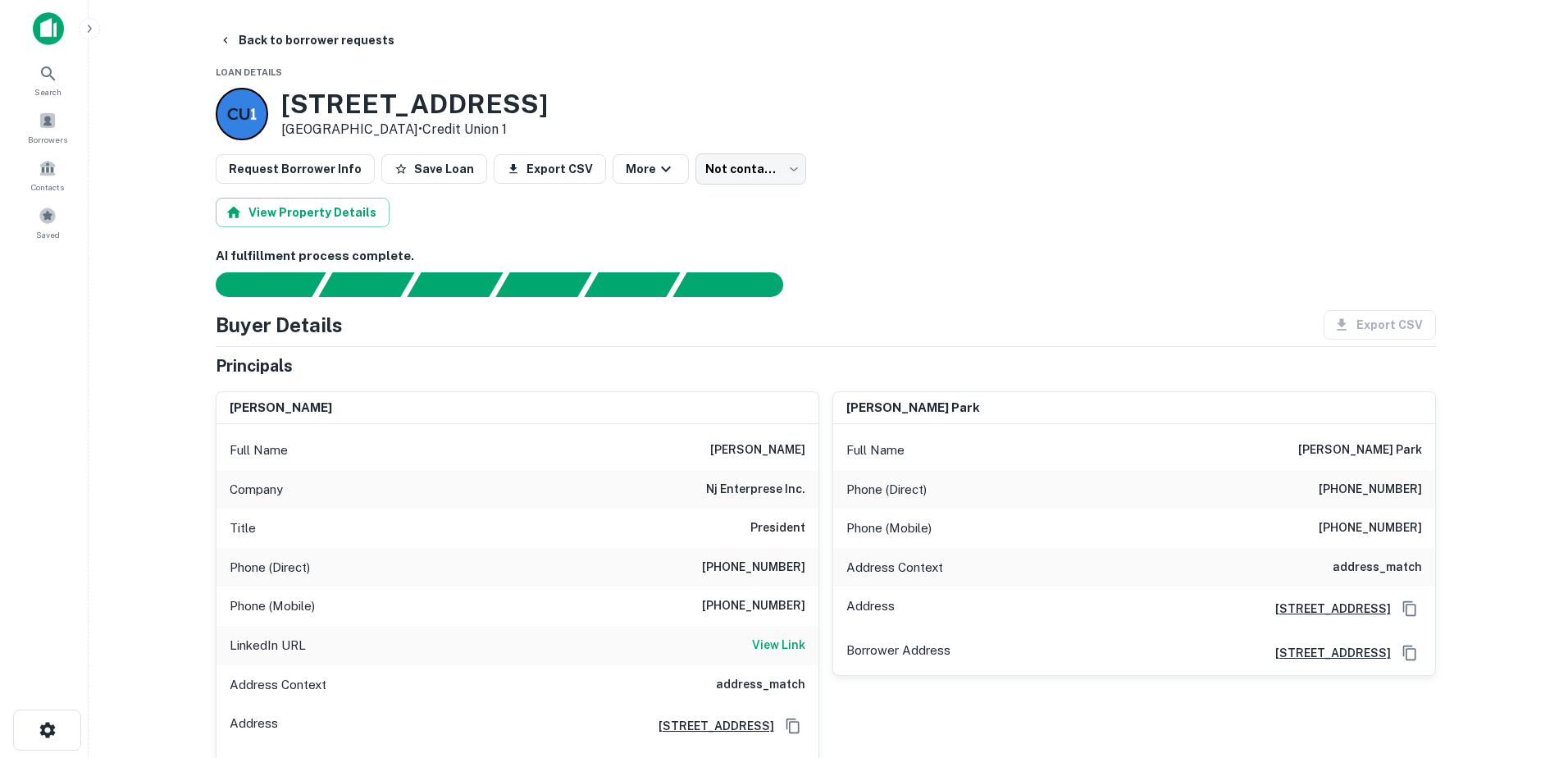
scroll to position [0, 0]
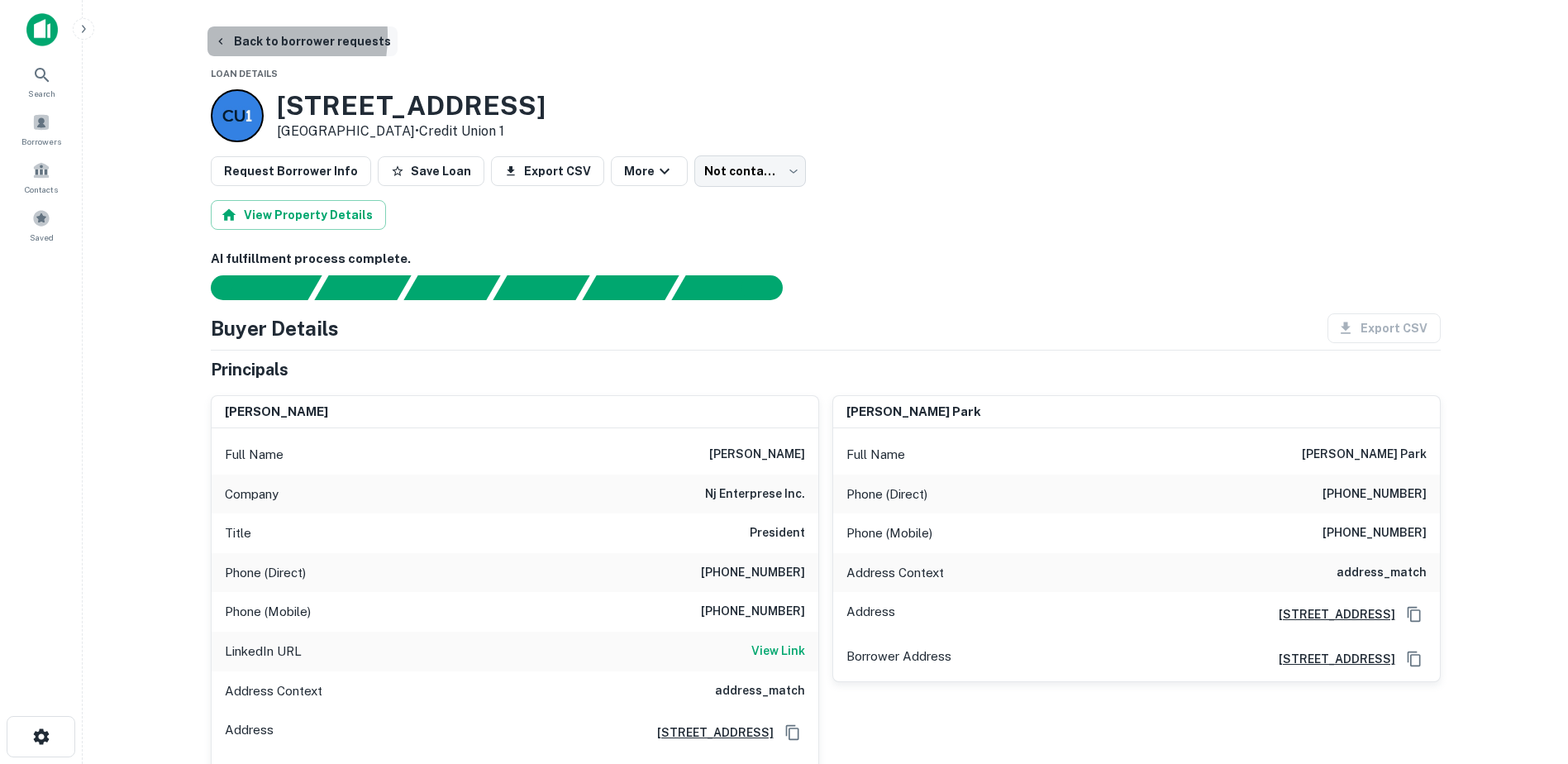
click at [239, 36] on button "Back to borrower requests" at bounding box center [302, 41] width 191 height 30
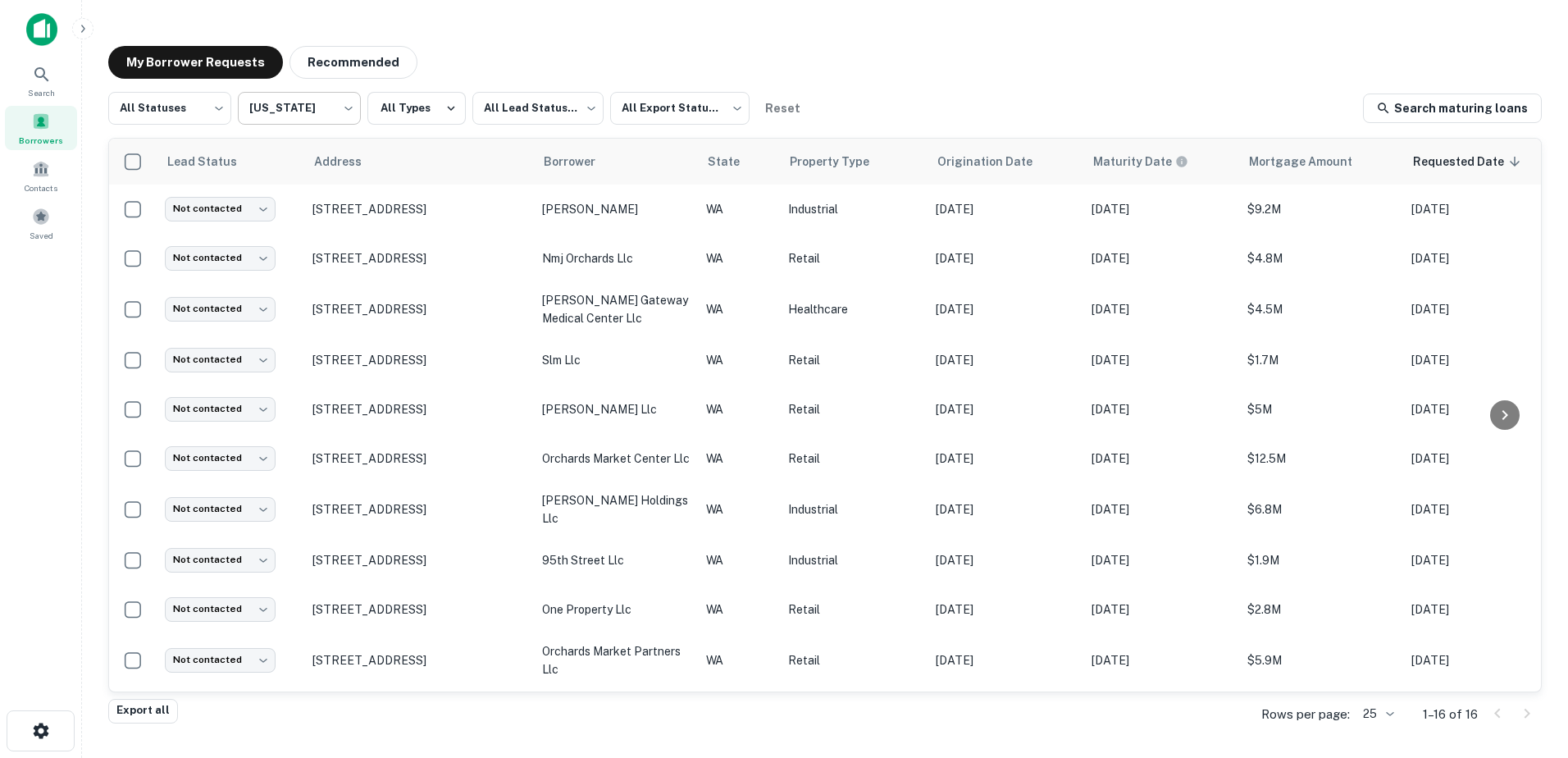
click at [305, 114] on body "Search Borrowers Contacts Saved My Borrower Requests Recommended All Statuses *…" at bounding box center [784, 379] width 1568 height 758
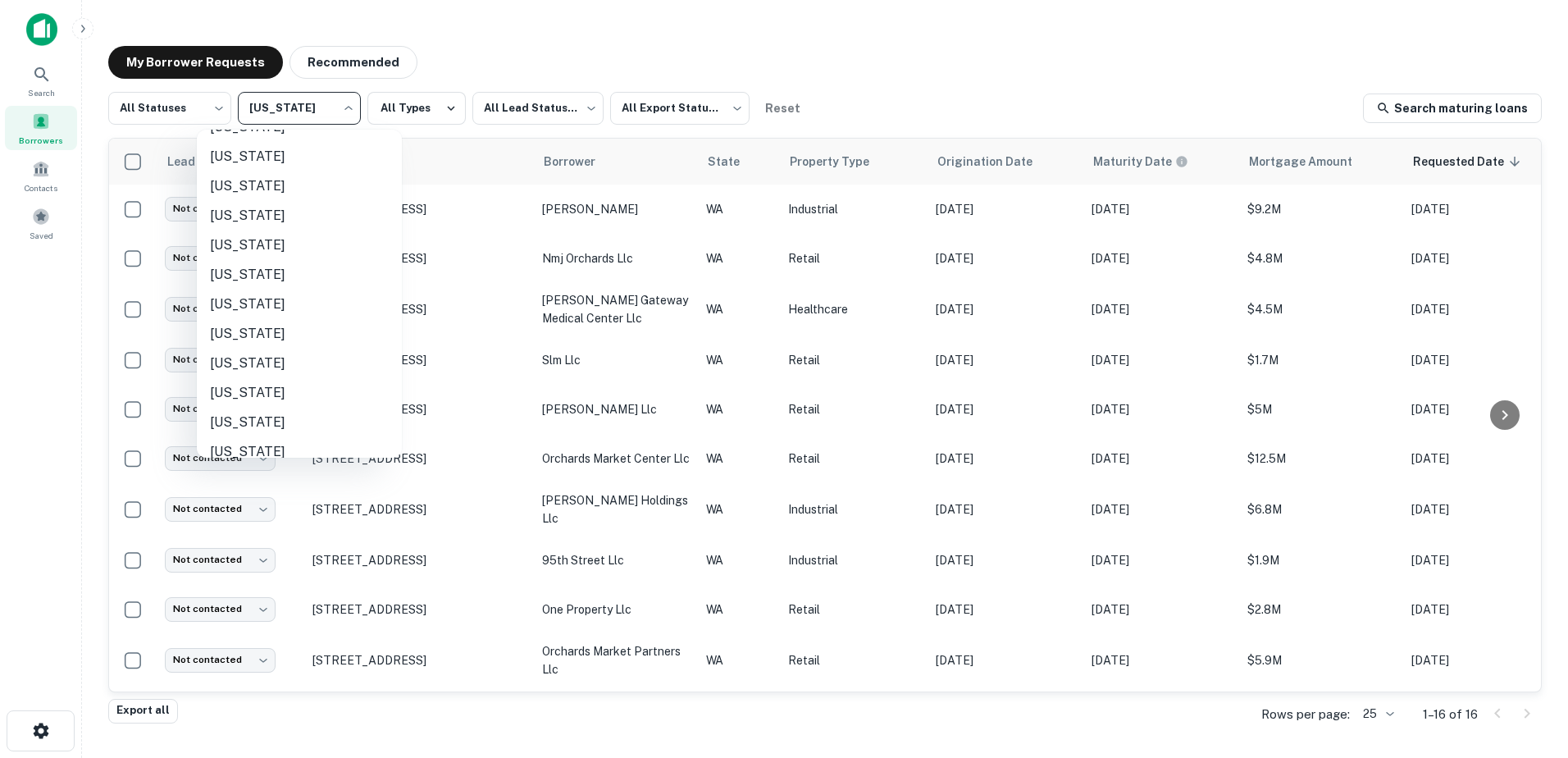
scroll to position [968, 0]
click at [243, 283] on li "[US_STATE]" at bounding box center [299, 276] width 205 height 29
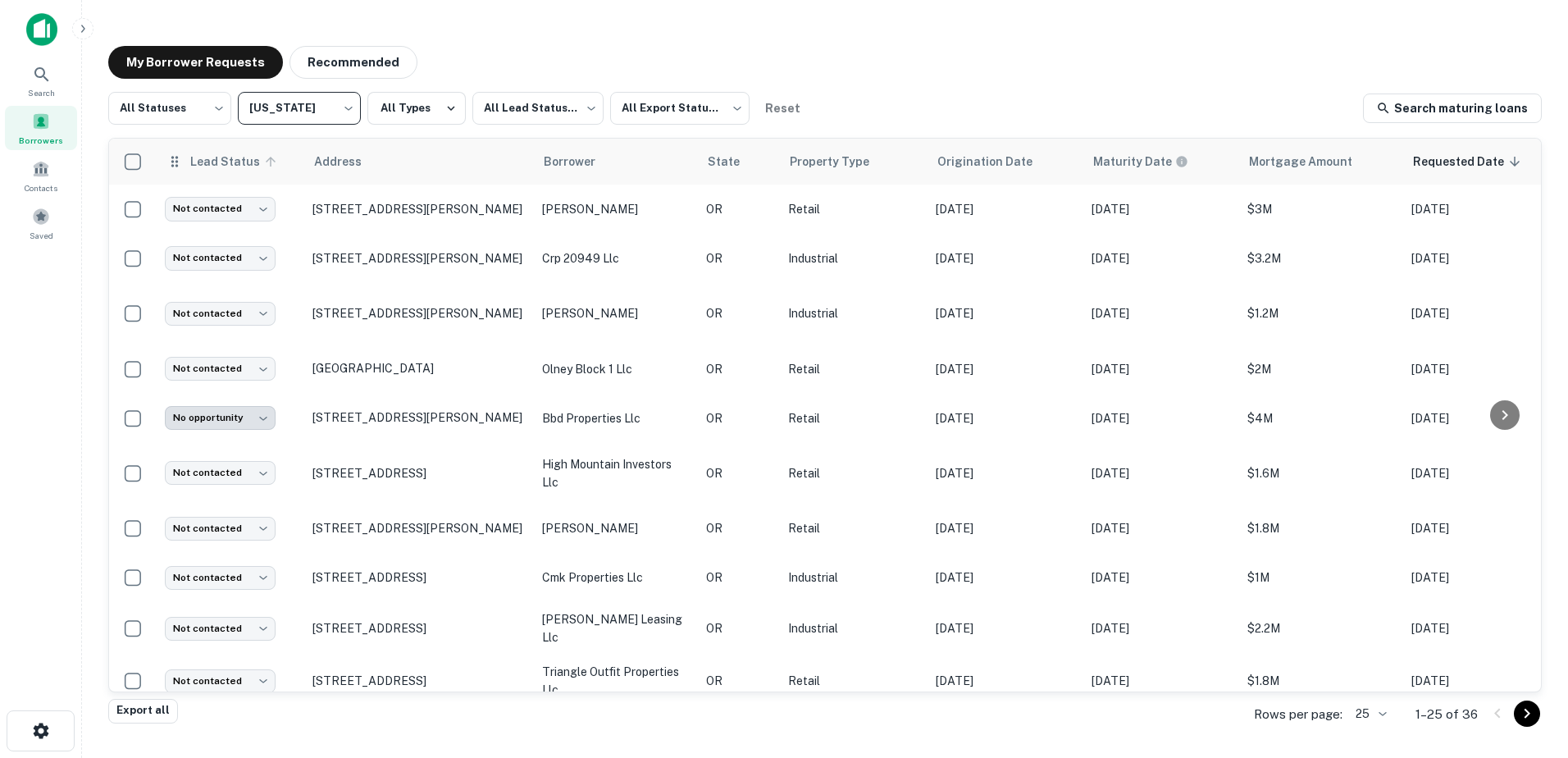
click at [233, 160] on span "Lead Status" at bounding box center [236, 161] width 92 height 20
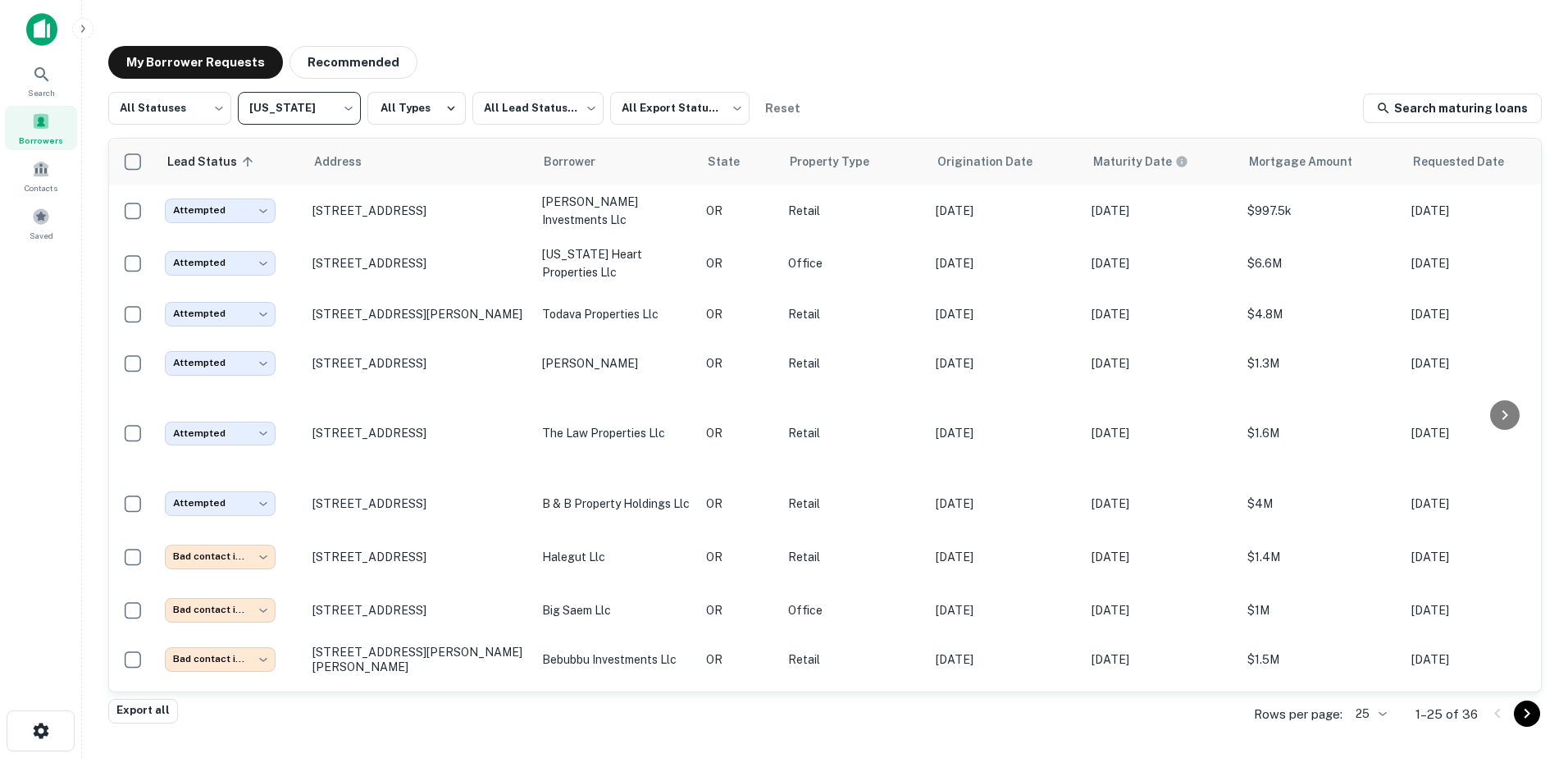
click at [326, 112] on body "Search Borrowers Contacts Saved My Borrower Requests Recommended All Statuses *…" at bounding box center [784, 379] width 1568 height 758
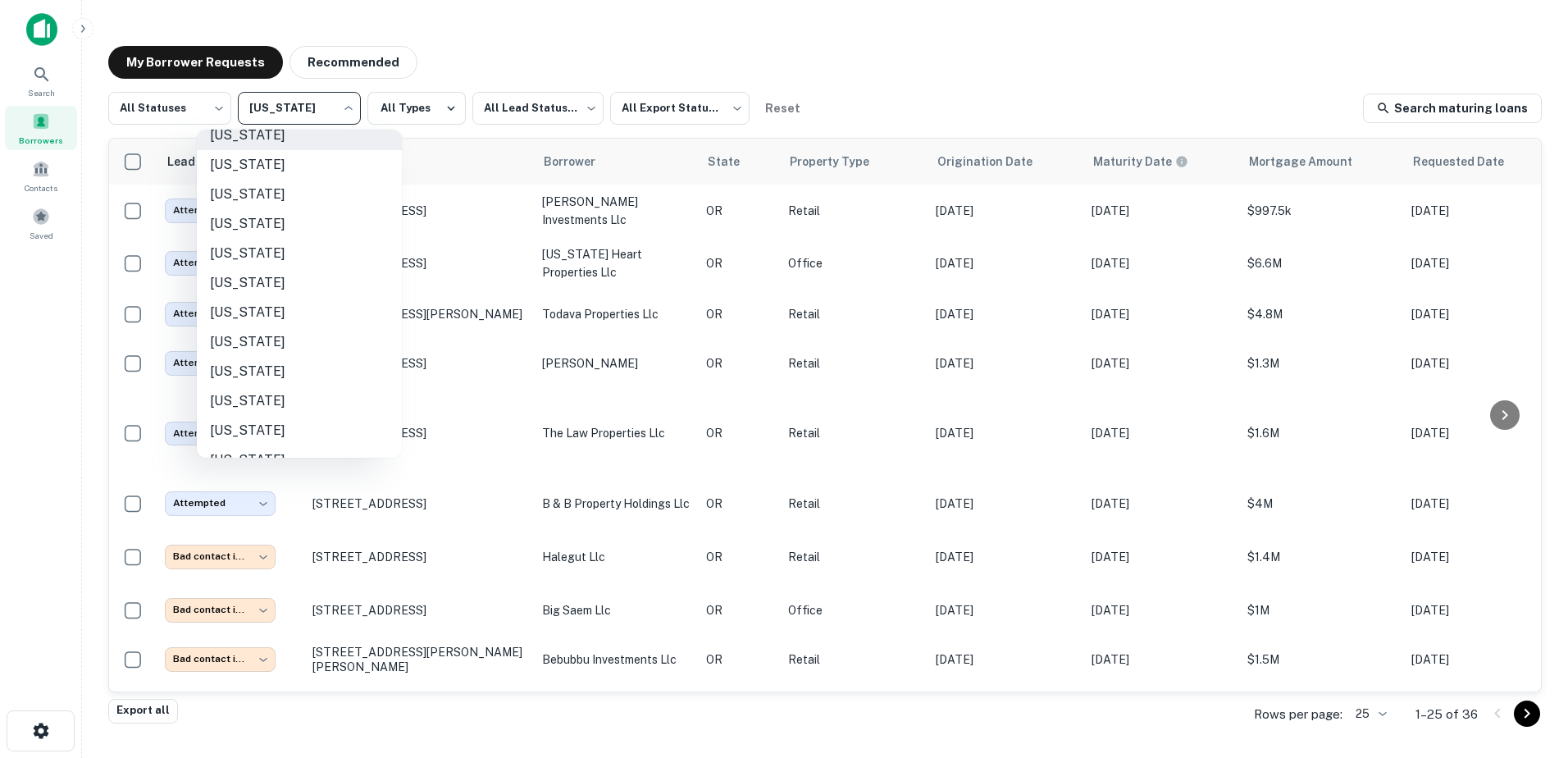
scroll to position [1101, 0]
click at [271, 440] on li "[US_STATE]" at bounding box center [299, 439] width 205 height 29
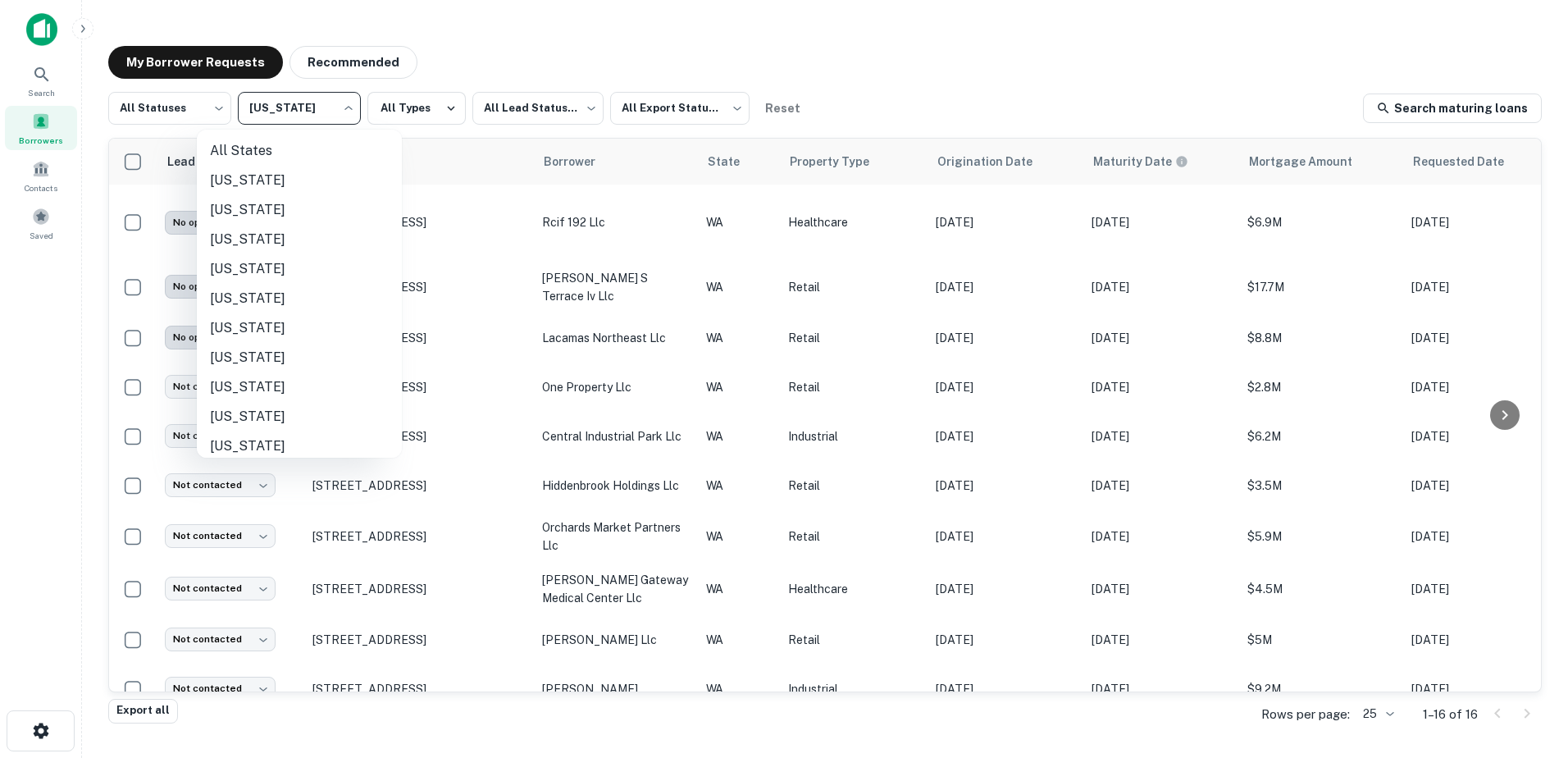
click at [330, 117] on body "**********" at bounding box center [784, 379] width 1568 height 758
click at [244, 259] on li "[US_STATE]" at bounding box center [299, 263] width 205 height 29
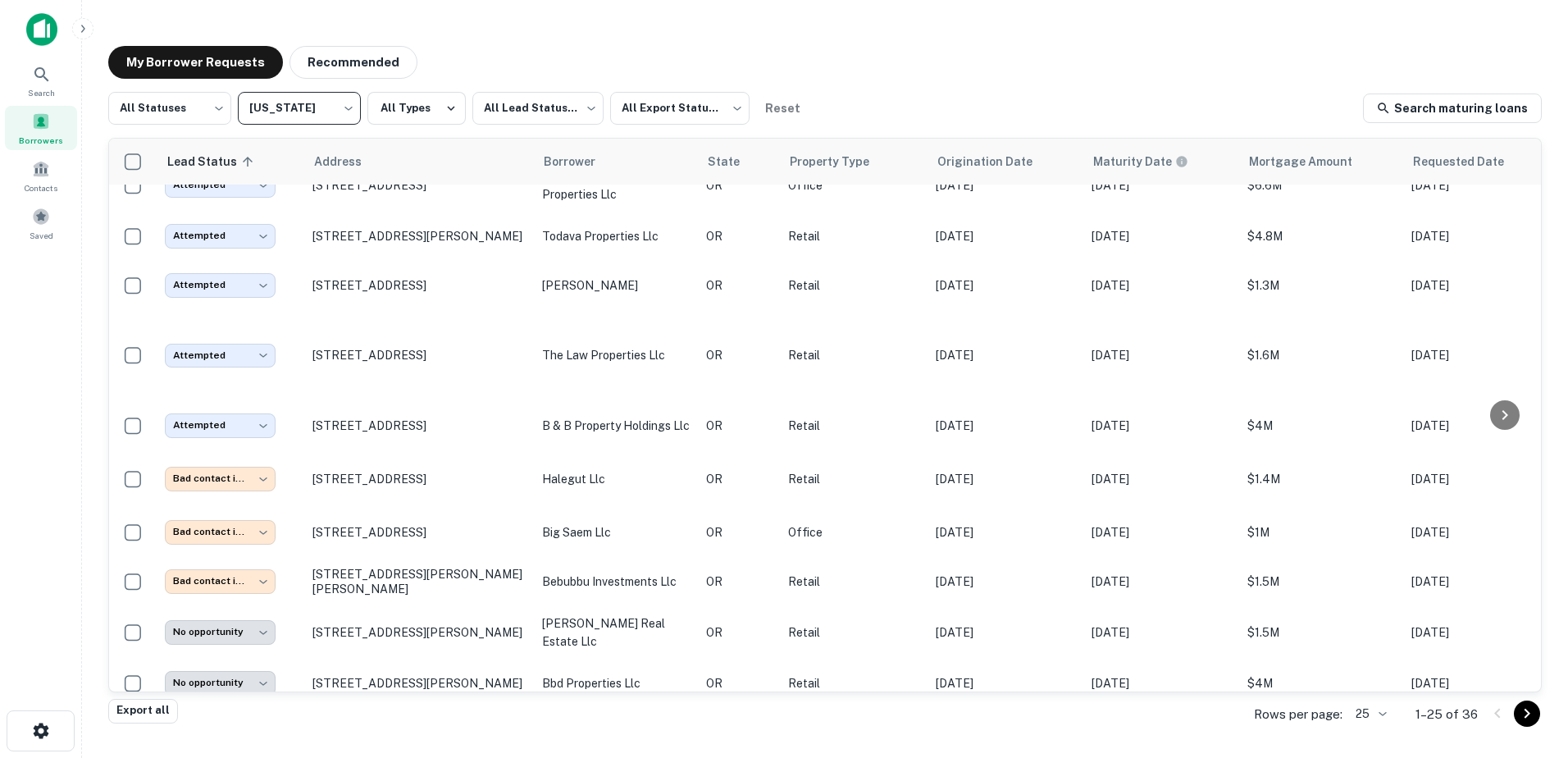
scroll to position [53, 0]
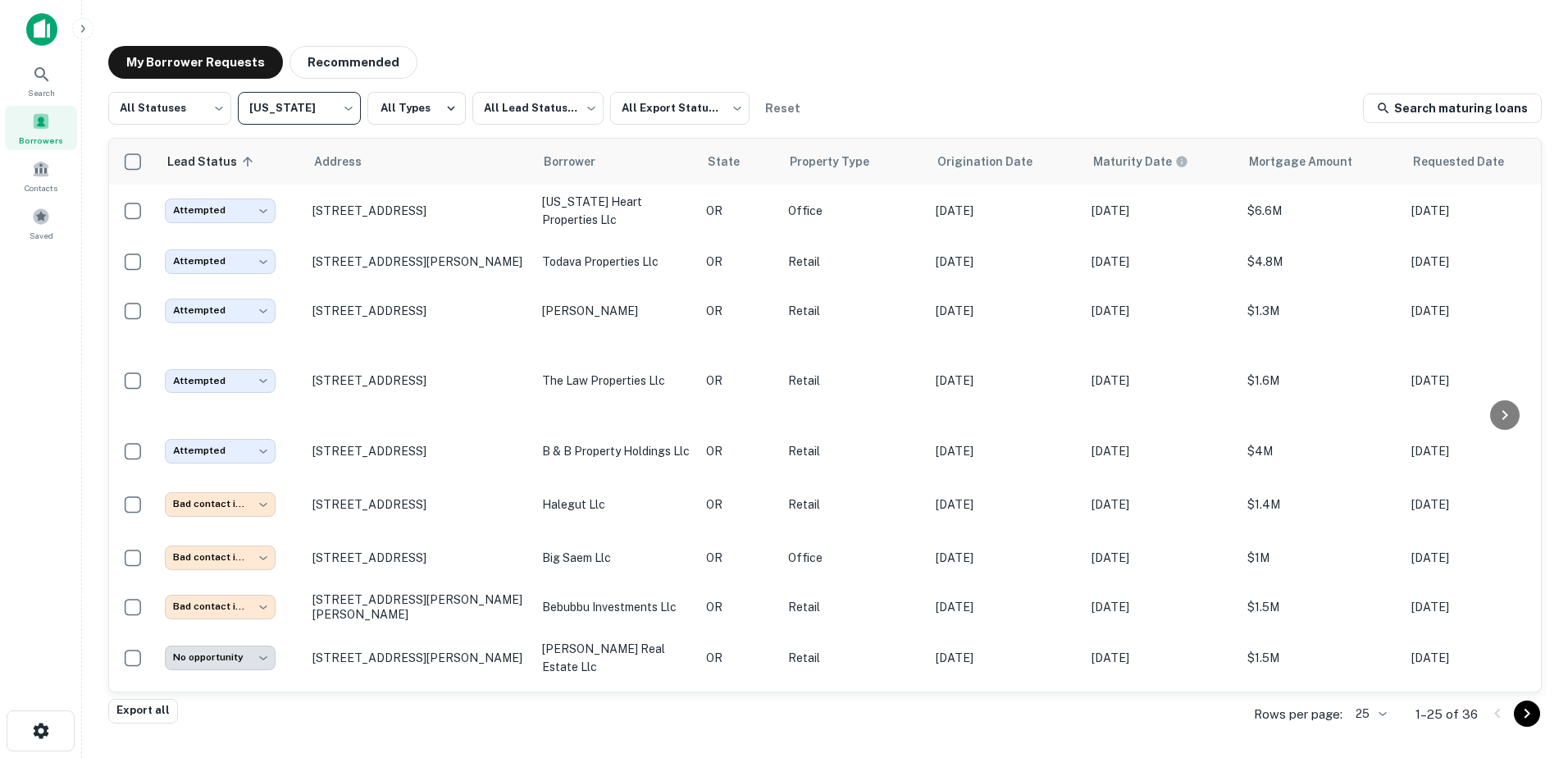
click at [1527, 721] on icon "Go to next page" at bounding box center [1526, 714] width 20 height 20
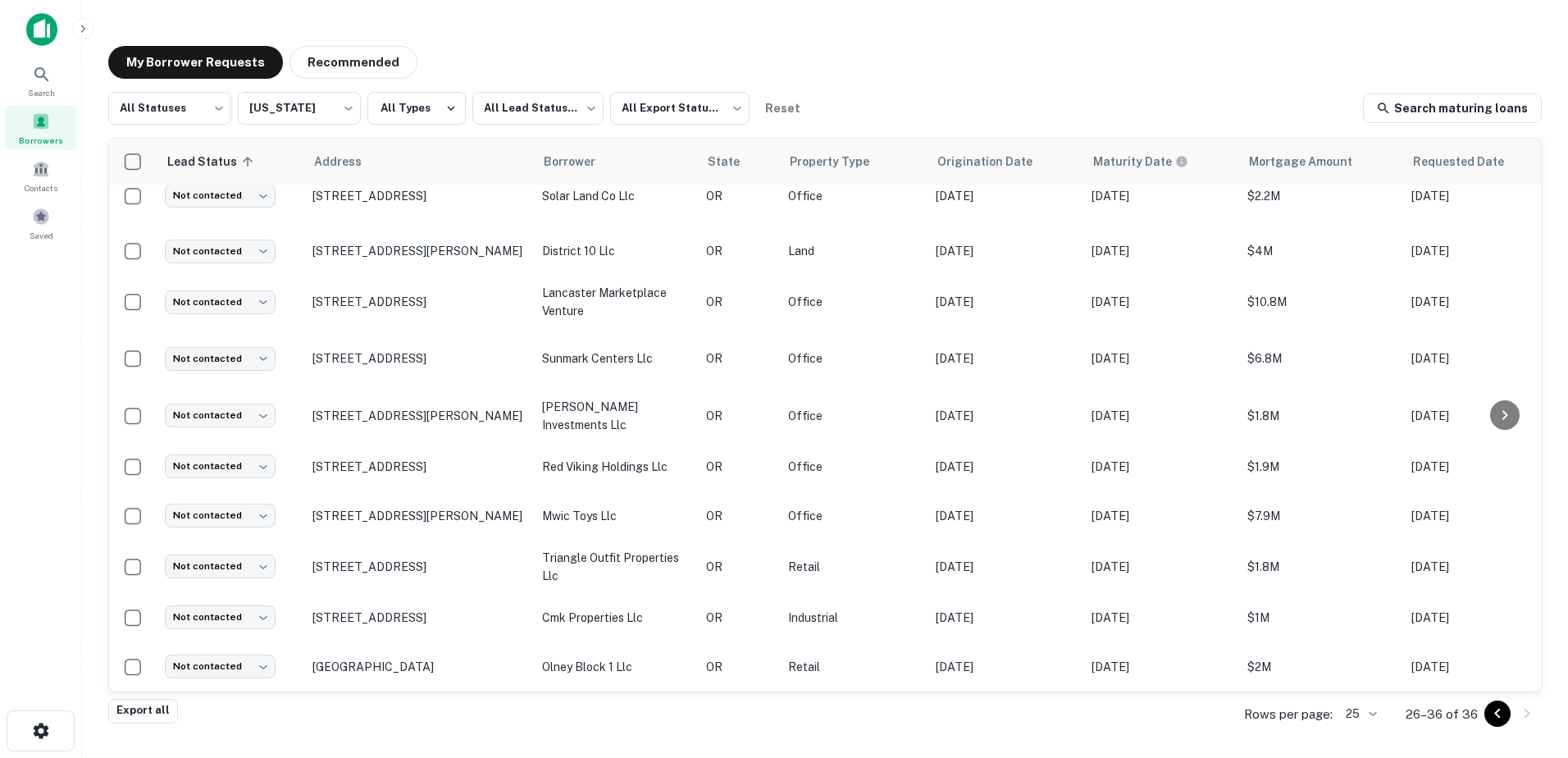
scroll to position [46, 0]
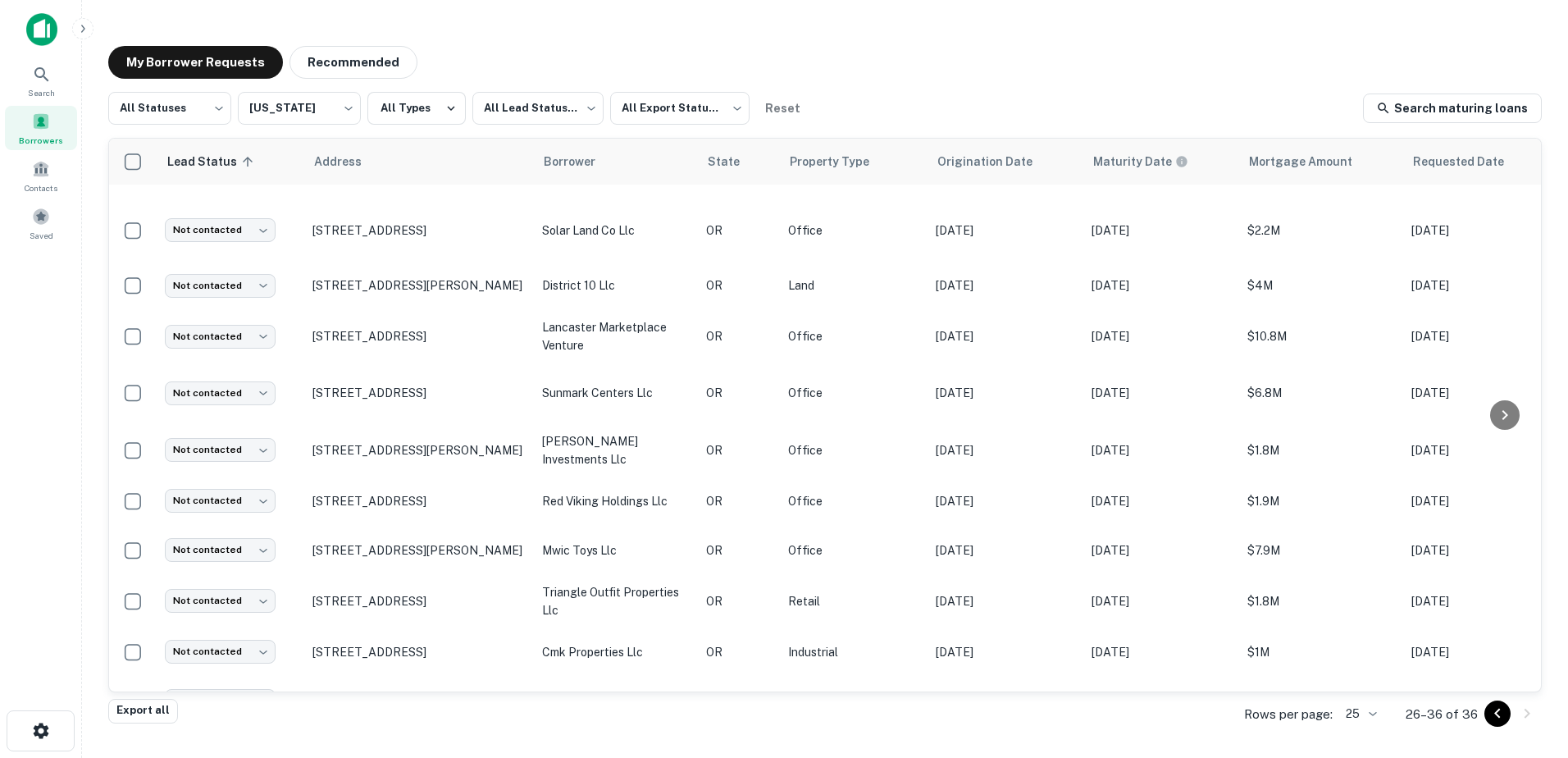
click at [1503, 711] on icon "Go to previous page" at bounding box center [1497, 714] width 20 height 20
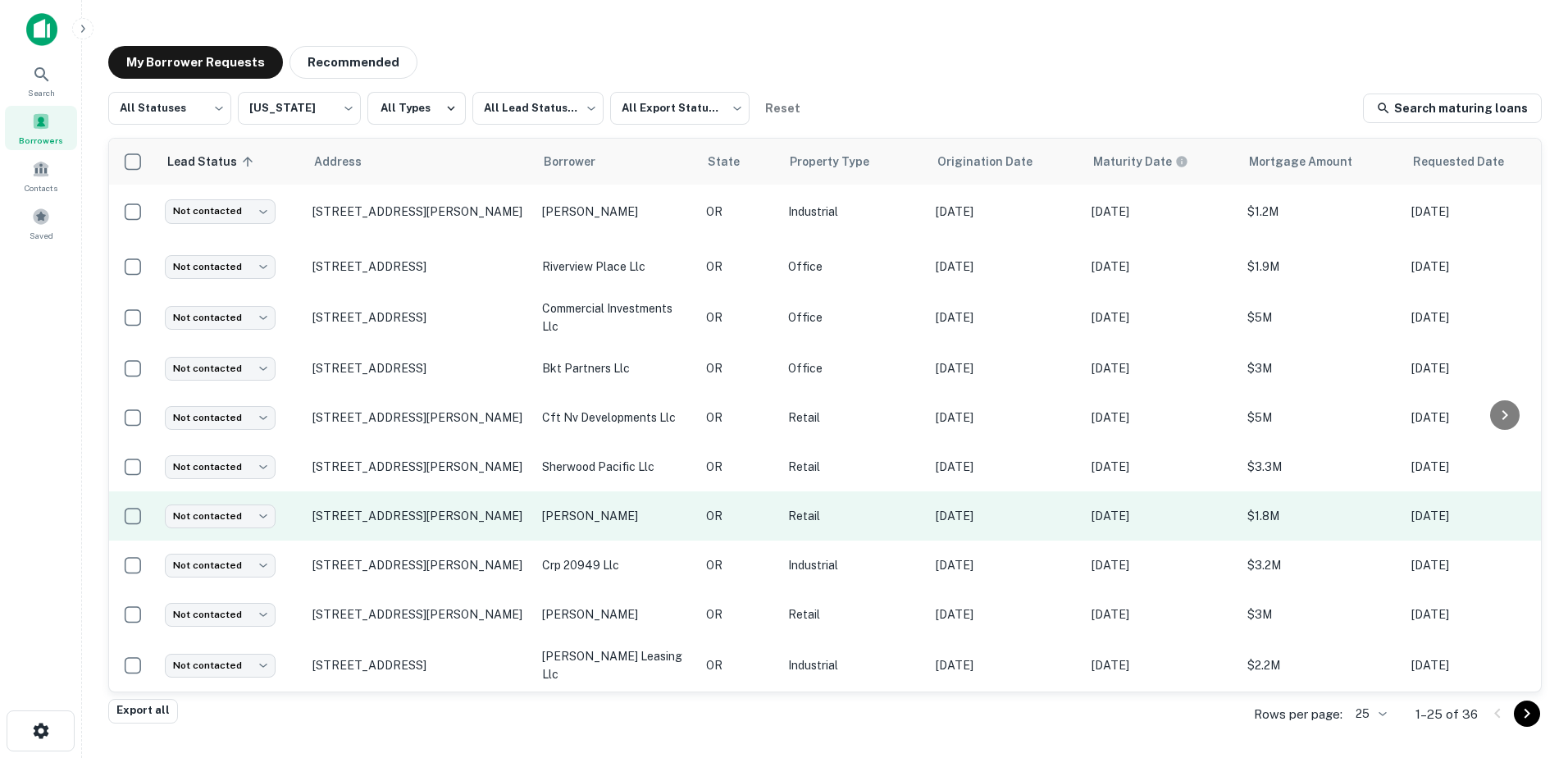
scroll to position [858, 0]
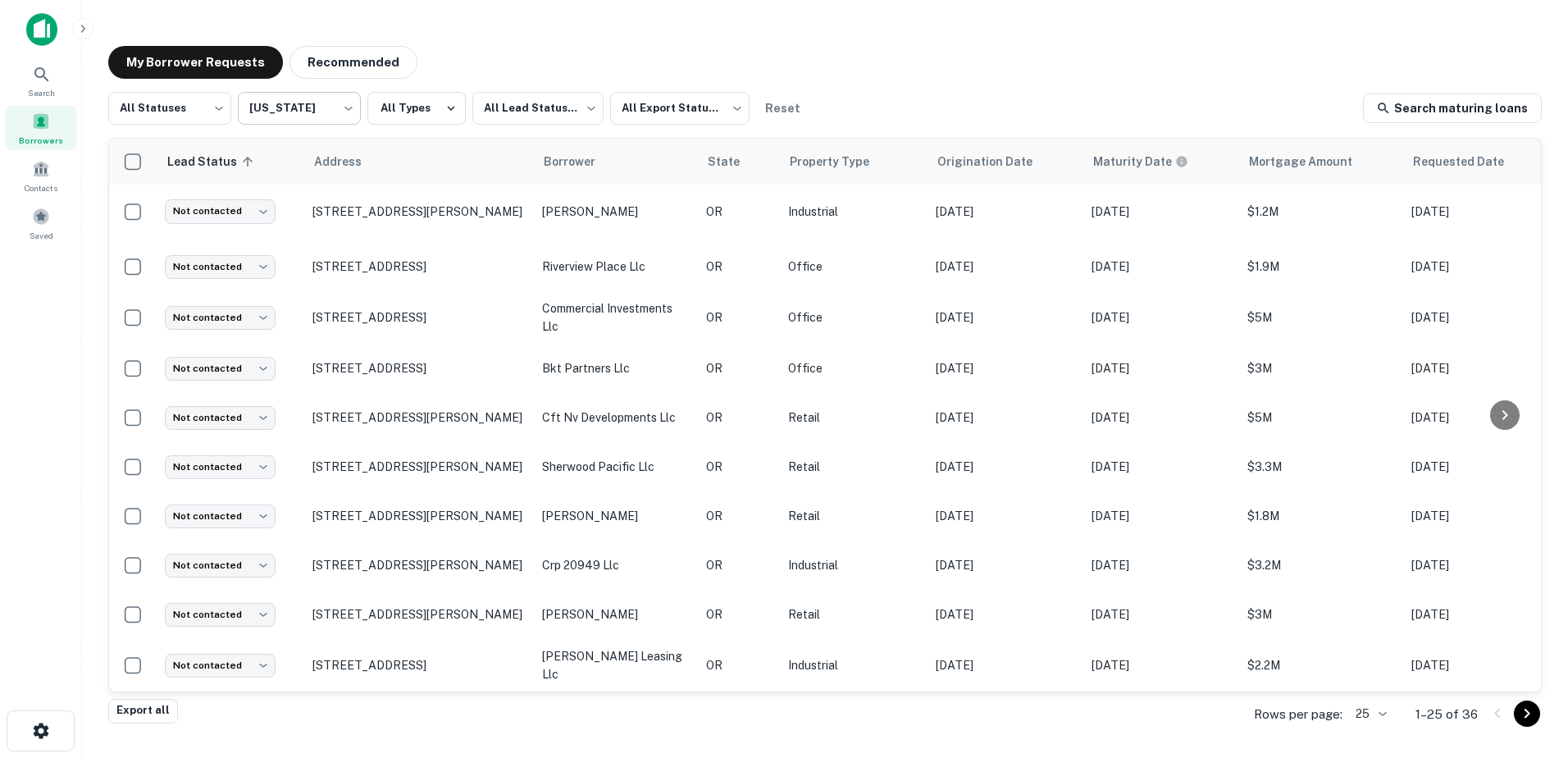
click at [336, 114] on body "Search Borrowers Contacts Saved My Borrower Requests Recommended All Statuses *…" at bounding box center [784, 379] width 1568 height 758
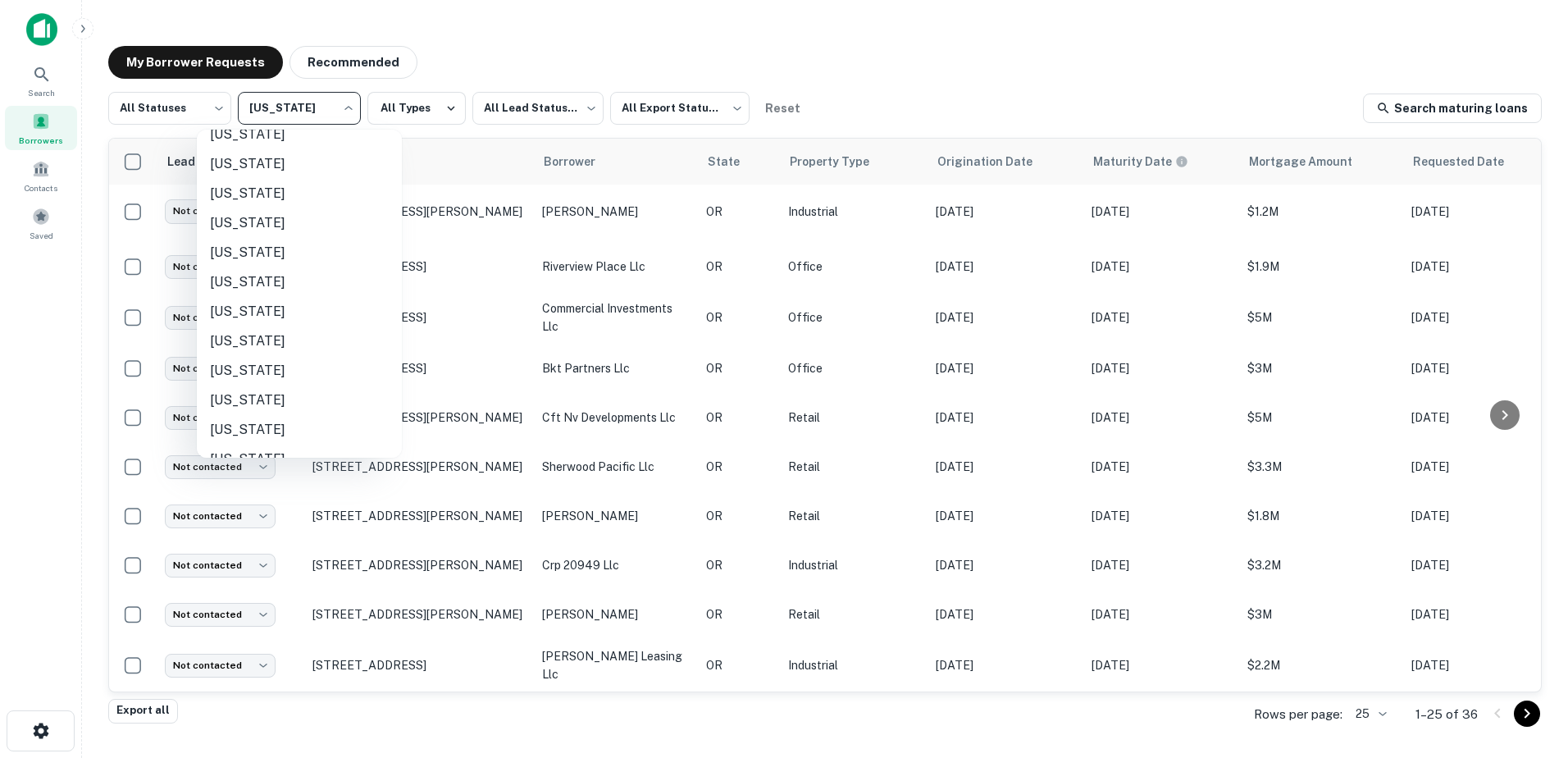
scroll to position [1156, 0]
click at [264, 383] on li "[US_STATE]" at bounding box center [299, 383] width 205 height 29
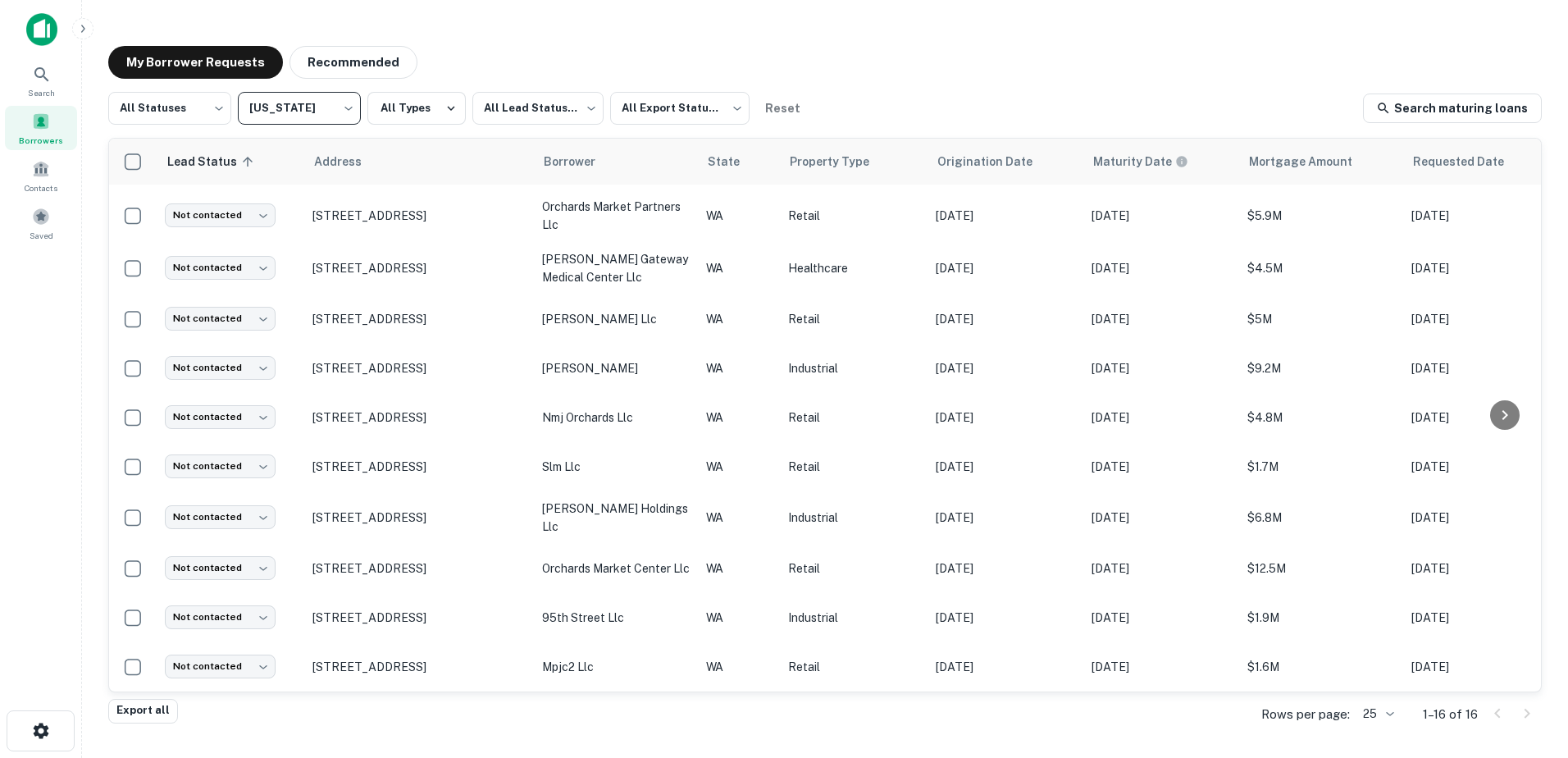
scroll to position [326, 0]
click at [1497, 716] on div at bounding box center [1512, 714] width 55 height 26
click at [322, 128] on body "**********" at bounding box center [784, 379] width 1568 height 758
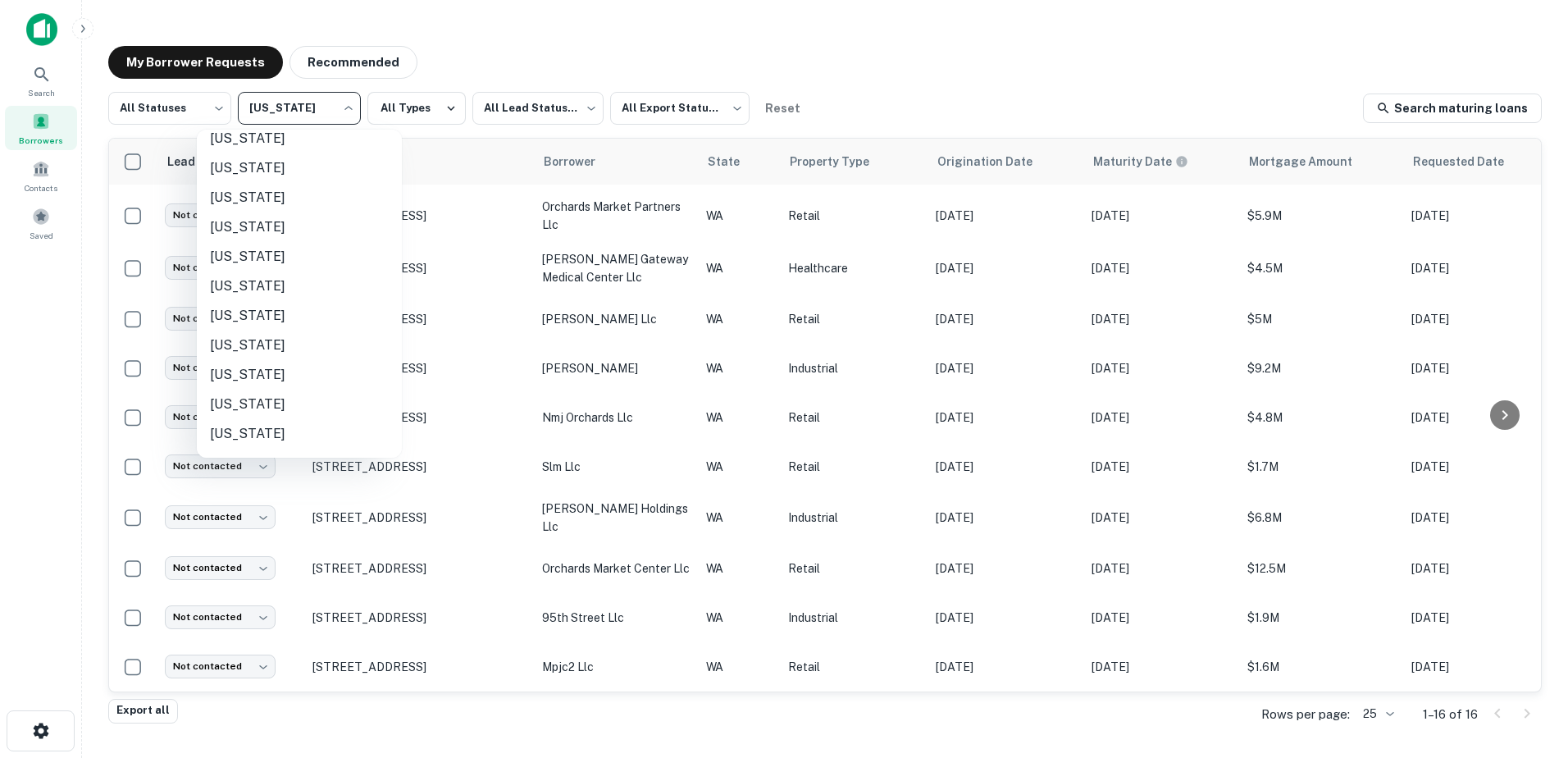
scroll to position [1016, 0]
click at [235, 229] on li "[US_STATE]" at bounding box center [299, 227] width 205 height 29
type input "**"
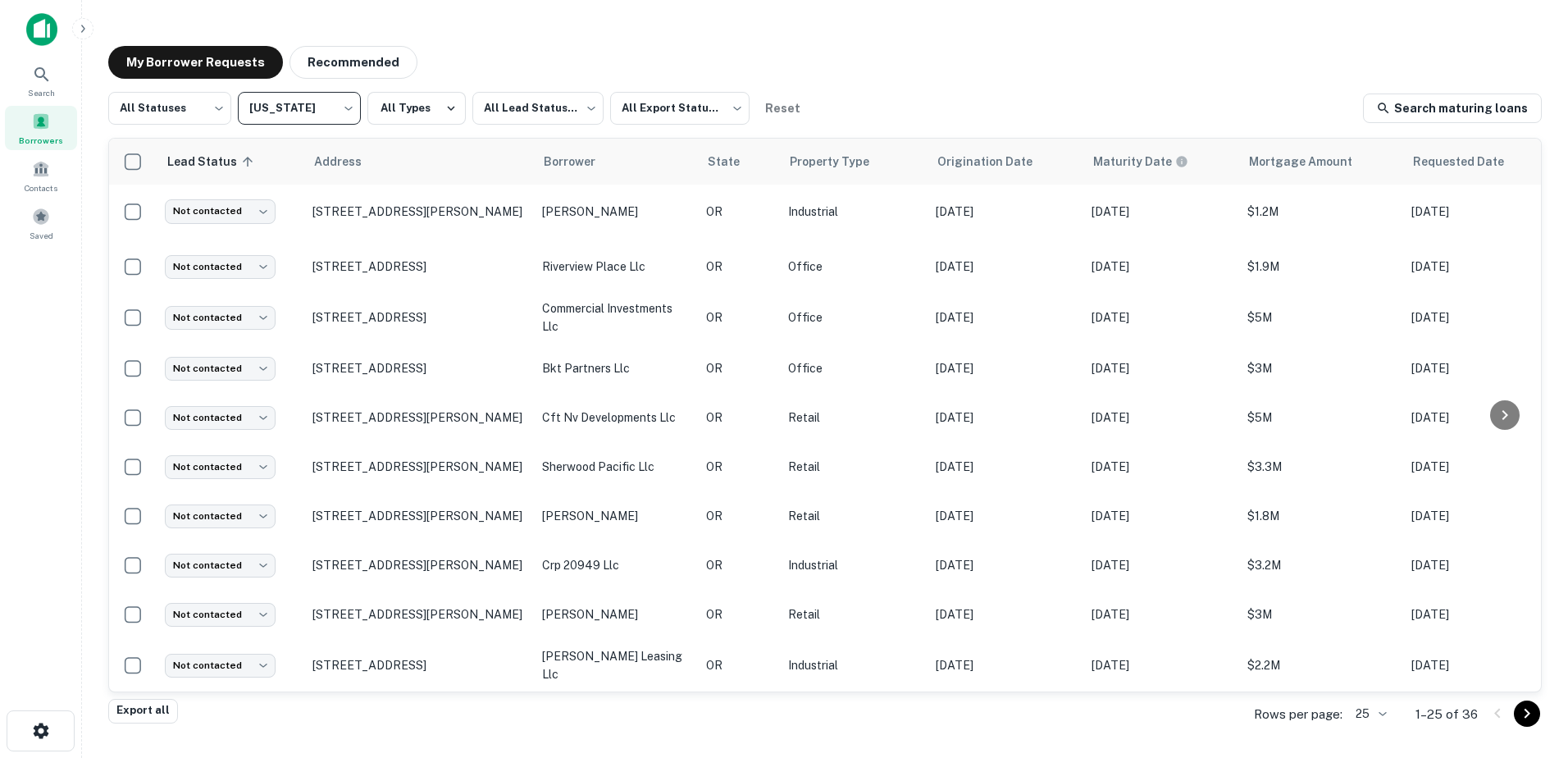
scroll to position [857, 0]
